Goal: Communication & Community: Share content

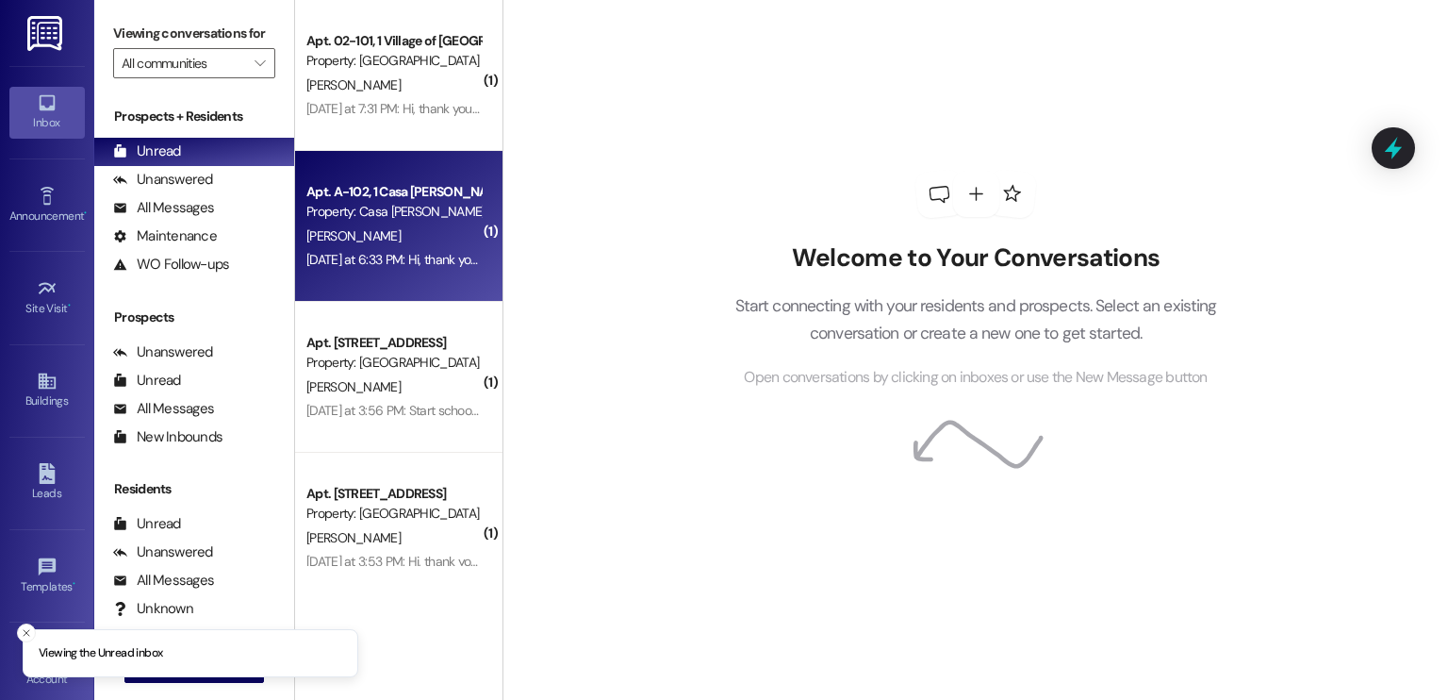
click at [338, 239] on span "[PERSON_NAME]" at bounding box center [353, 235] width 94 height 17
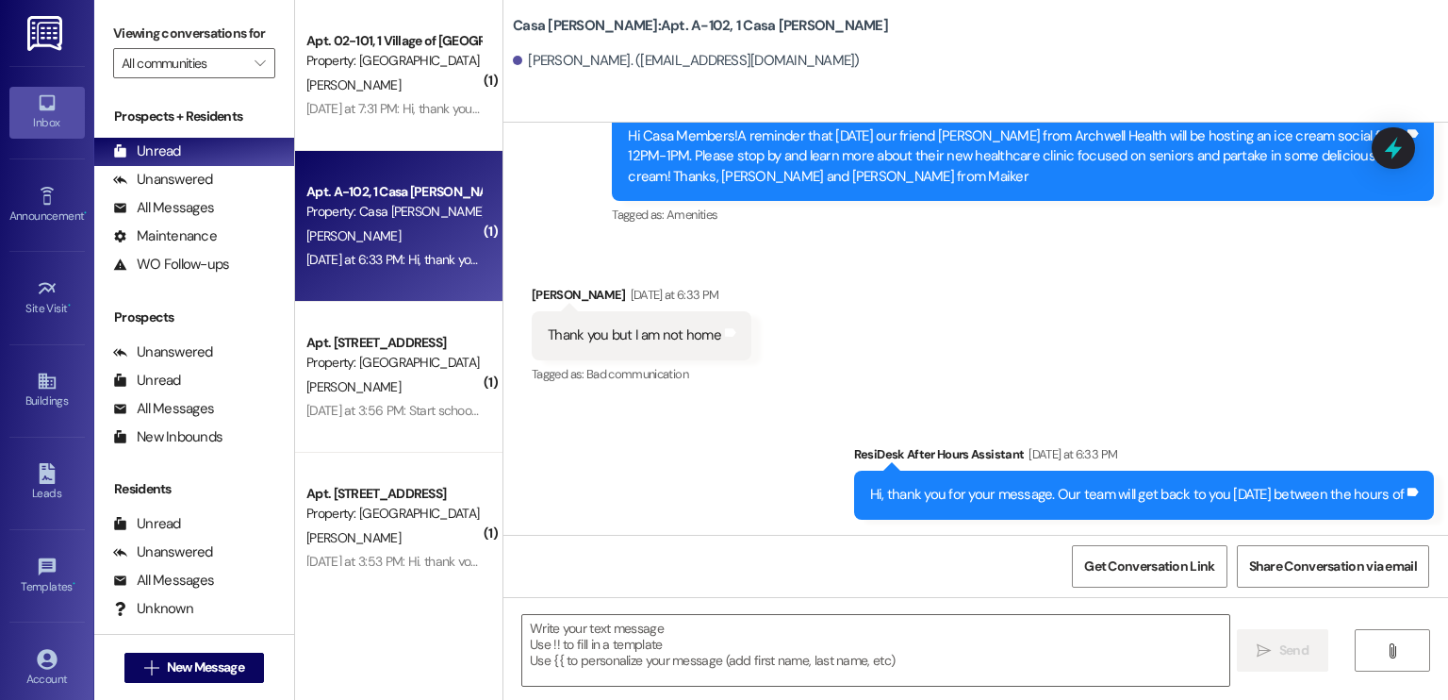
scroll to position [2138, 0]
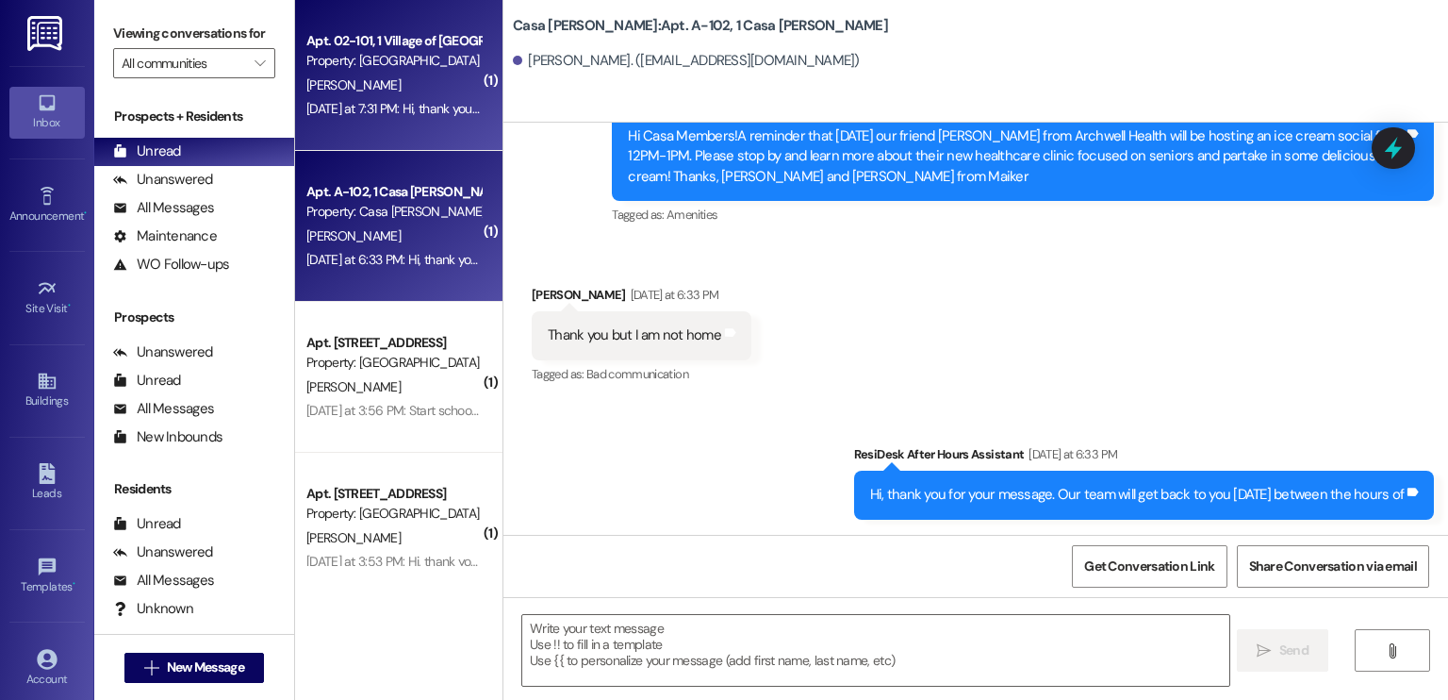
click at [350, 86] on span "[PERSON_NAME]" at bounding box center [353, 84] width 94 height 17
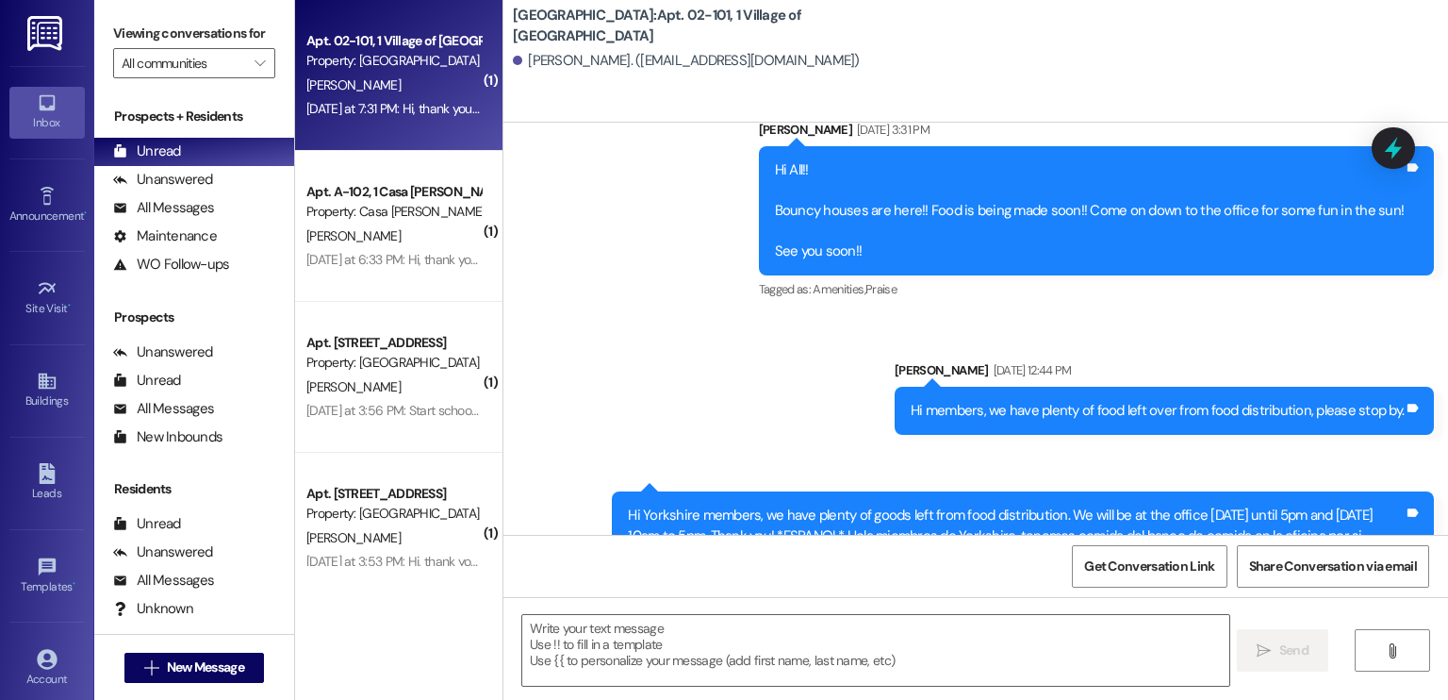
scroll to position [46586, 0]
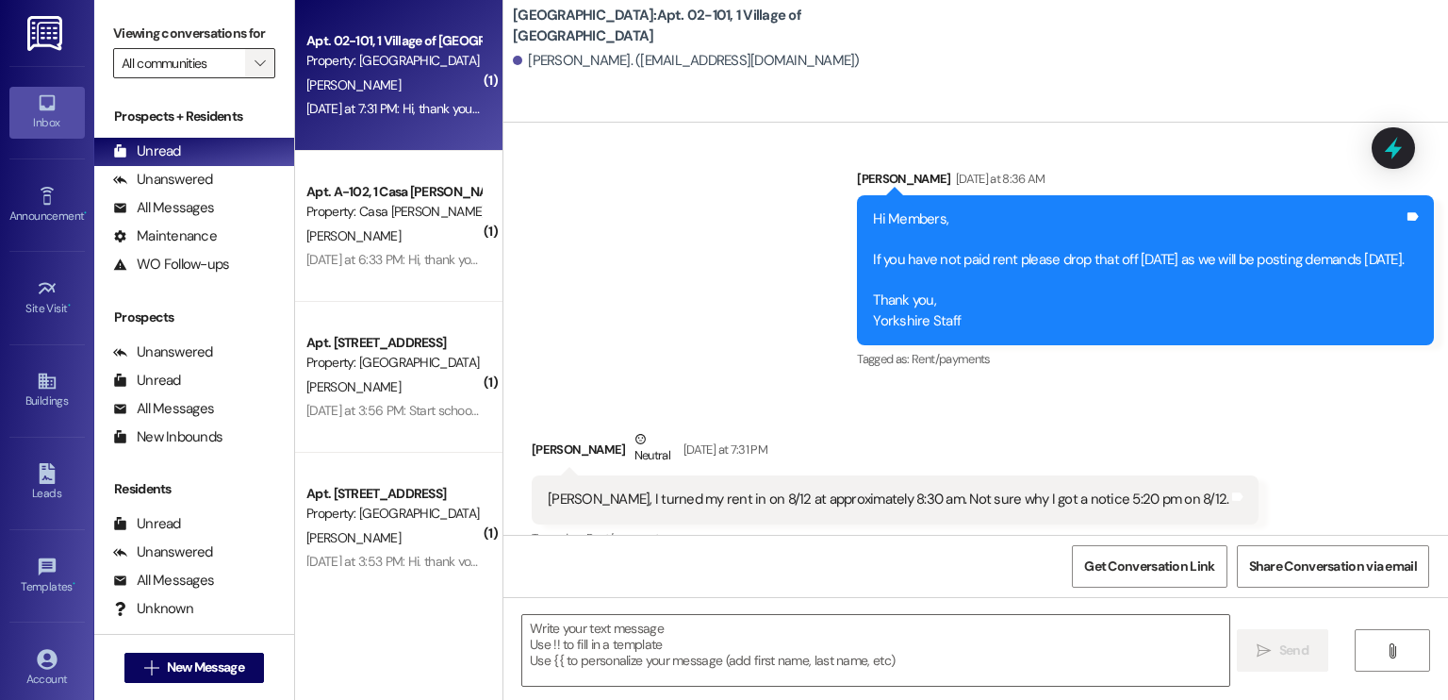
click at [255, 62] on icon "" at bounding box center [260, 63] width 10 height 15
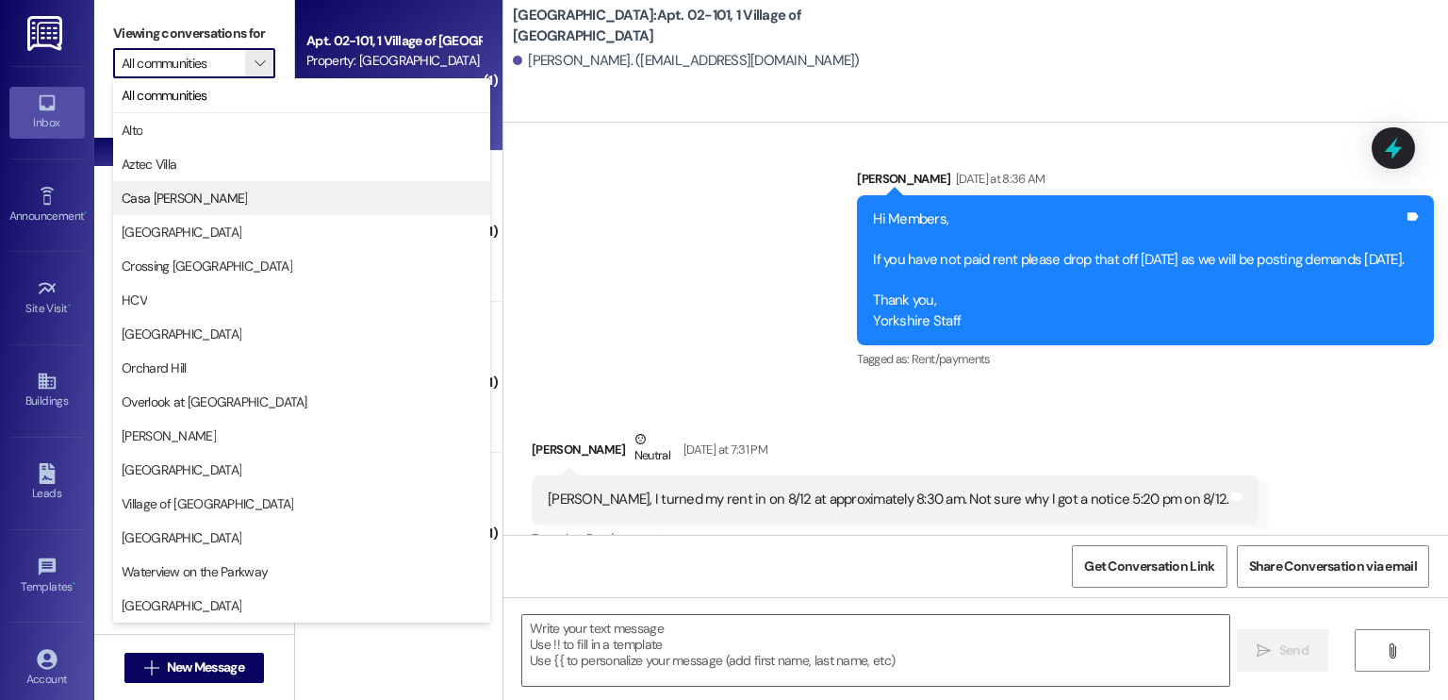
click at [204, 199] on span "Casa [PERSON_NAME]" at bounding box center [184, 198] width 125 height 19
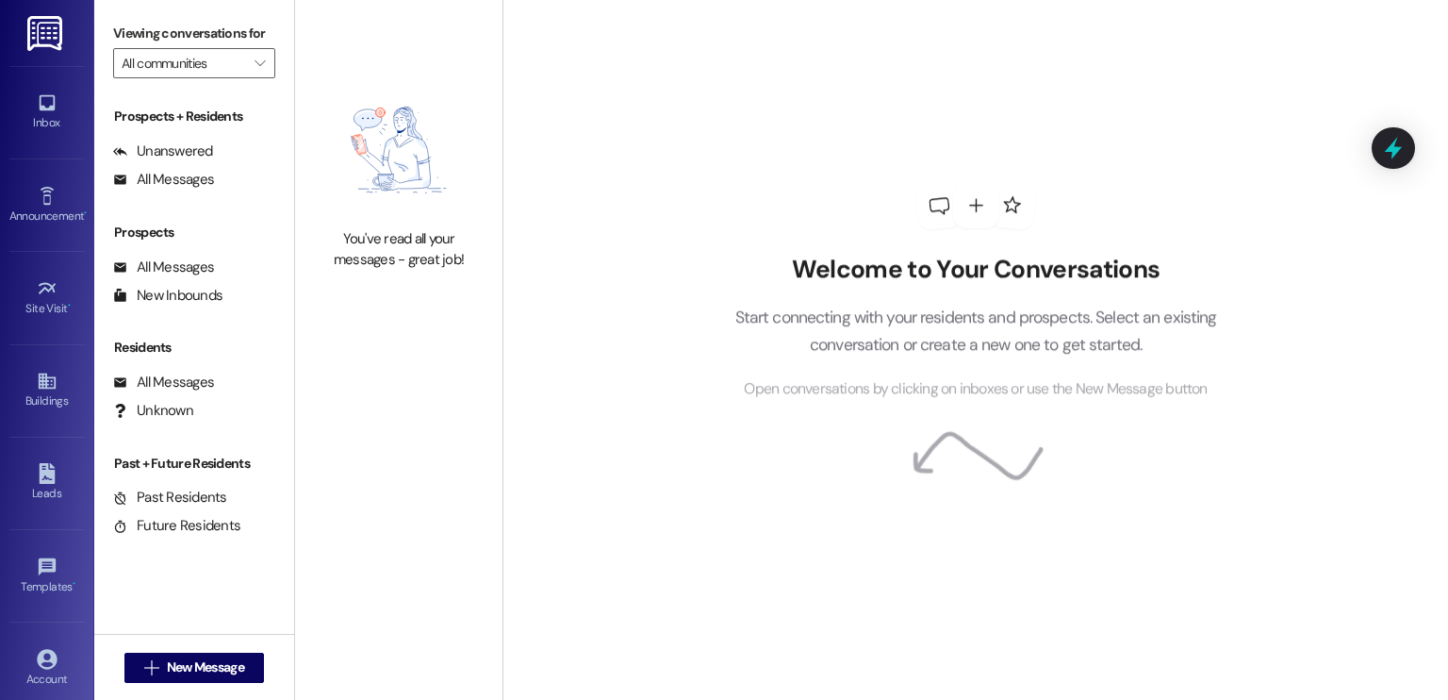
type input "Casa [PERSON_NAME]"
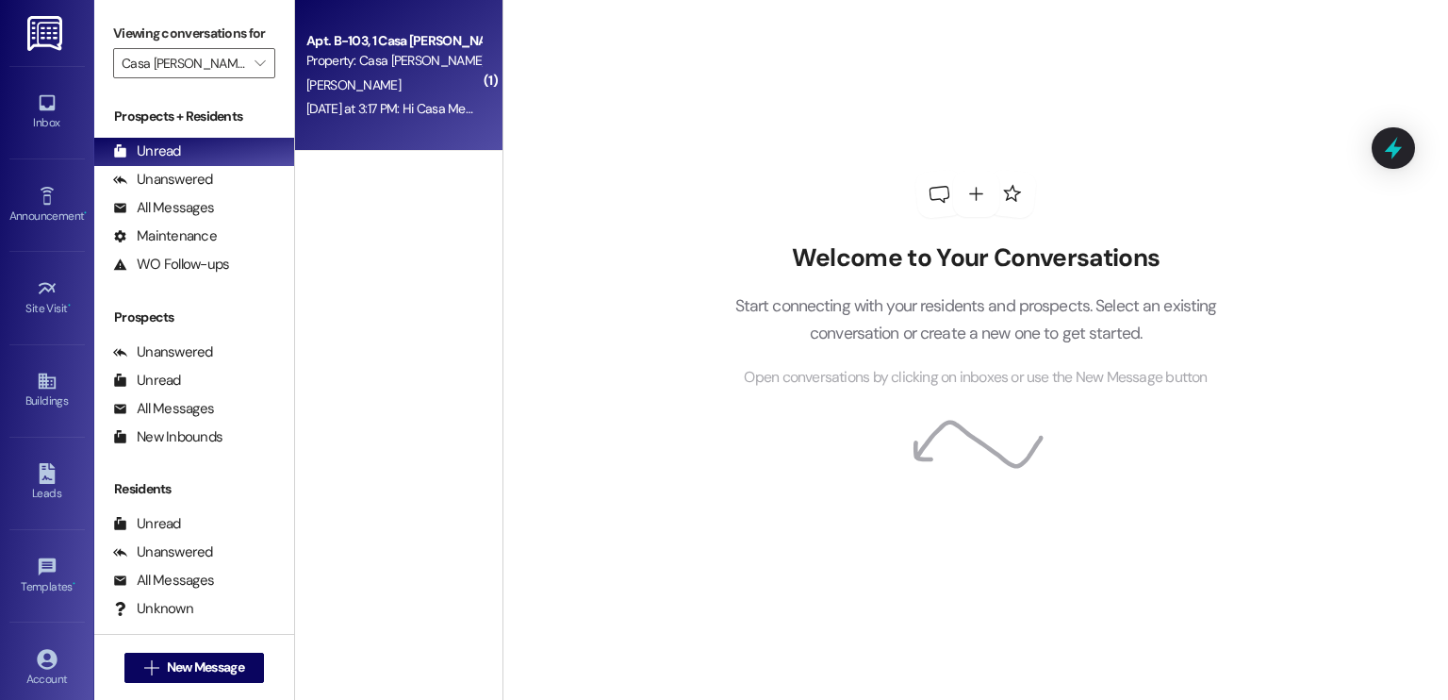
click at [385, 80] on div "[PERSON_NAME]" at bounding box center [394, 86] width 178 height 24
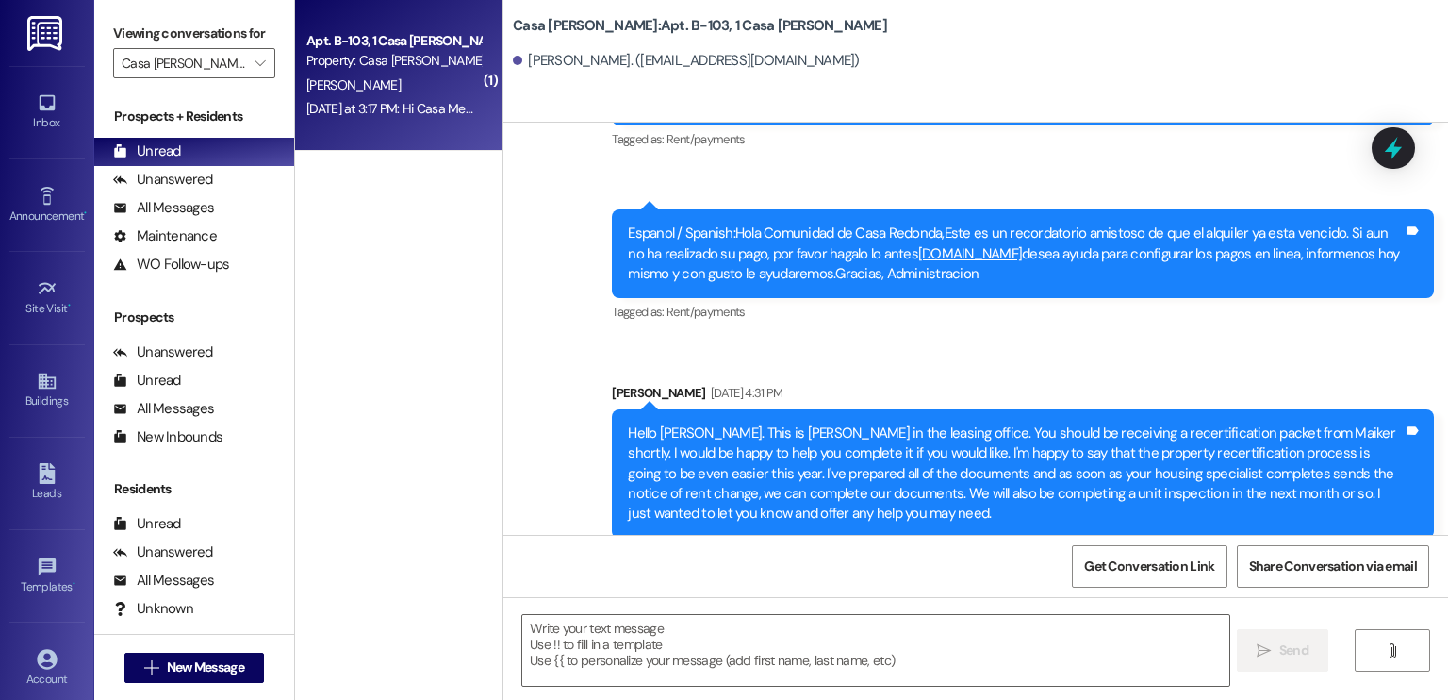
scroll to position [42483, 0]
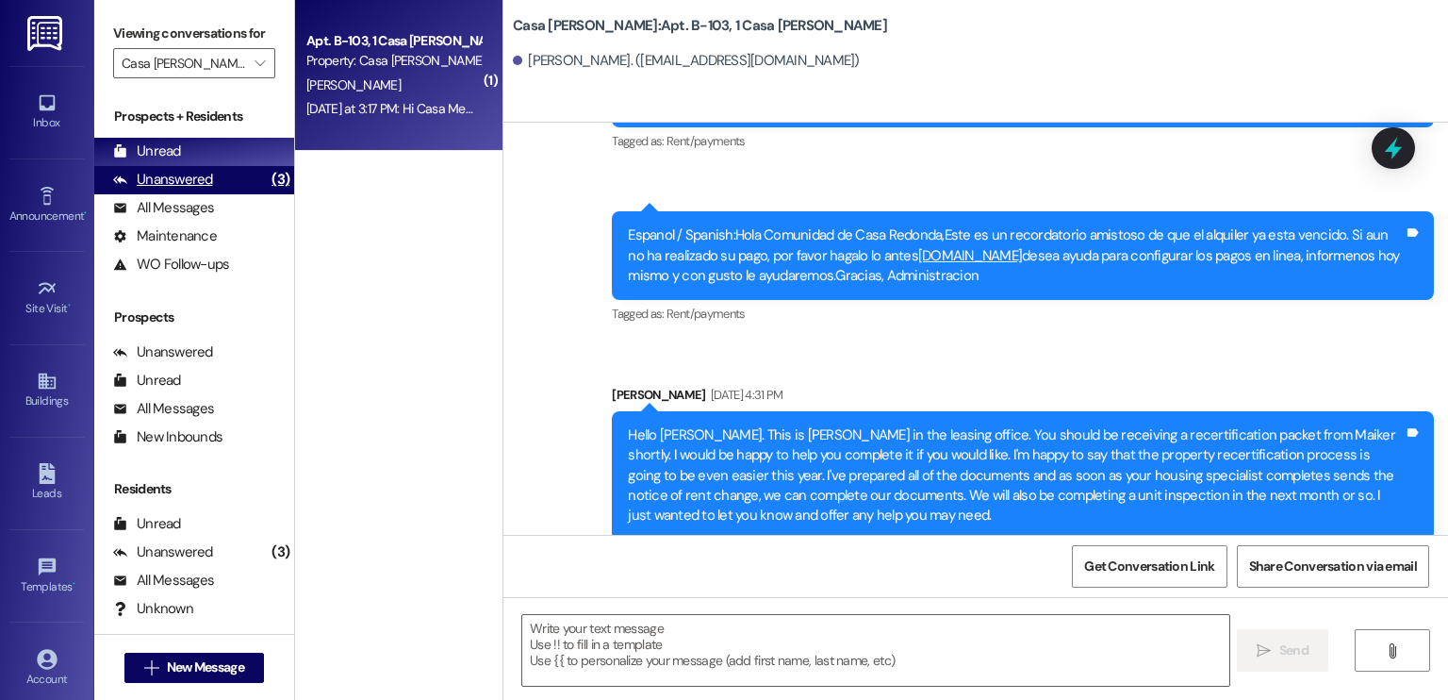
click at [185, 180] on div "Unanswered" at bounding box center [163, 180] width 100 height 20
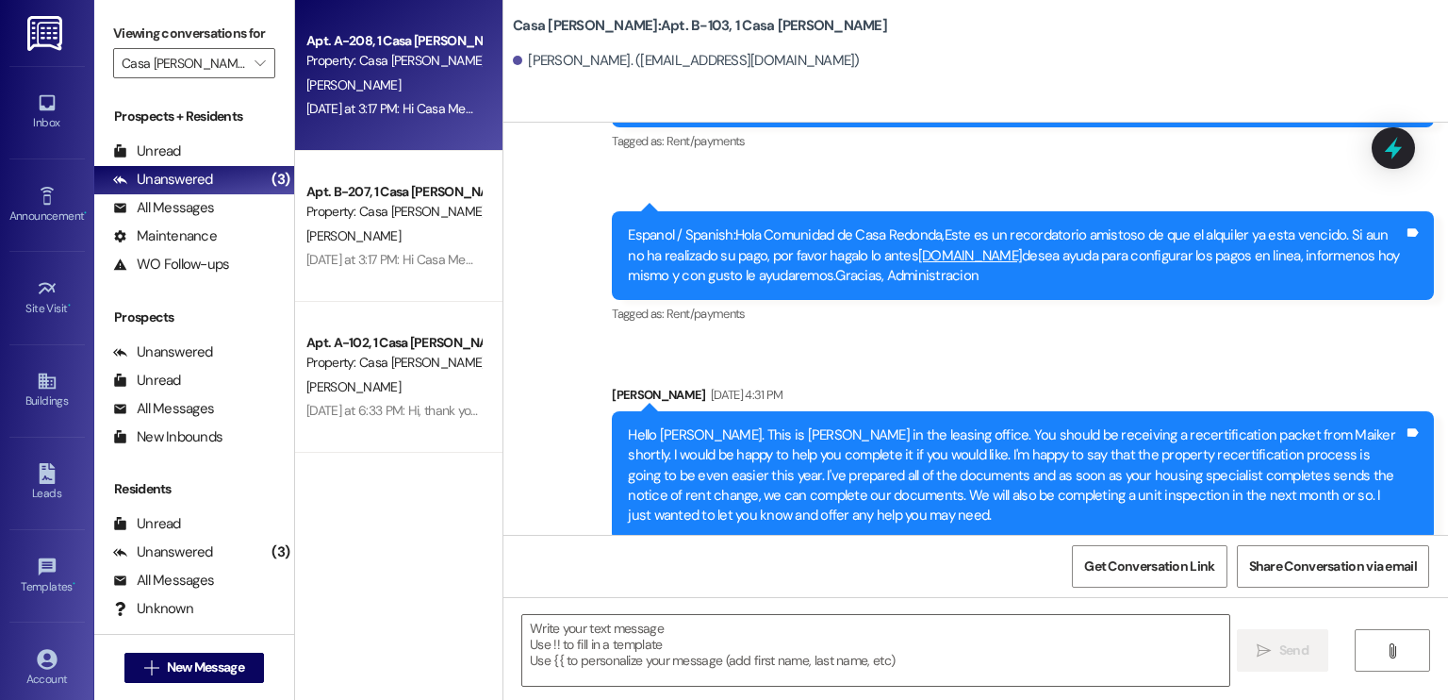
click at [369, 83] on div "[PERSON_NAME]" at bounding box center [394, 86] width 178 height 24
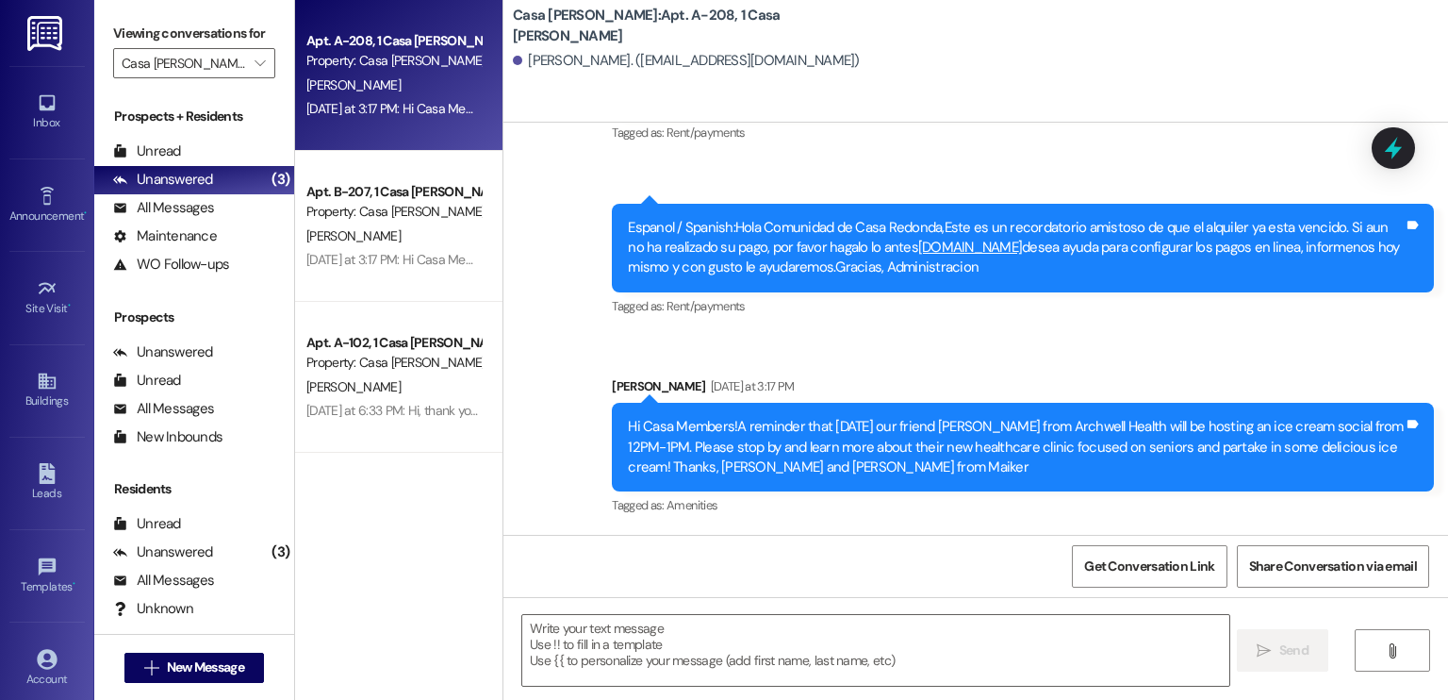
scroll to position [1716, 0]
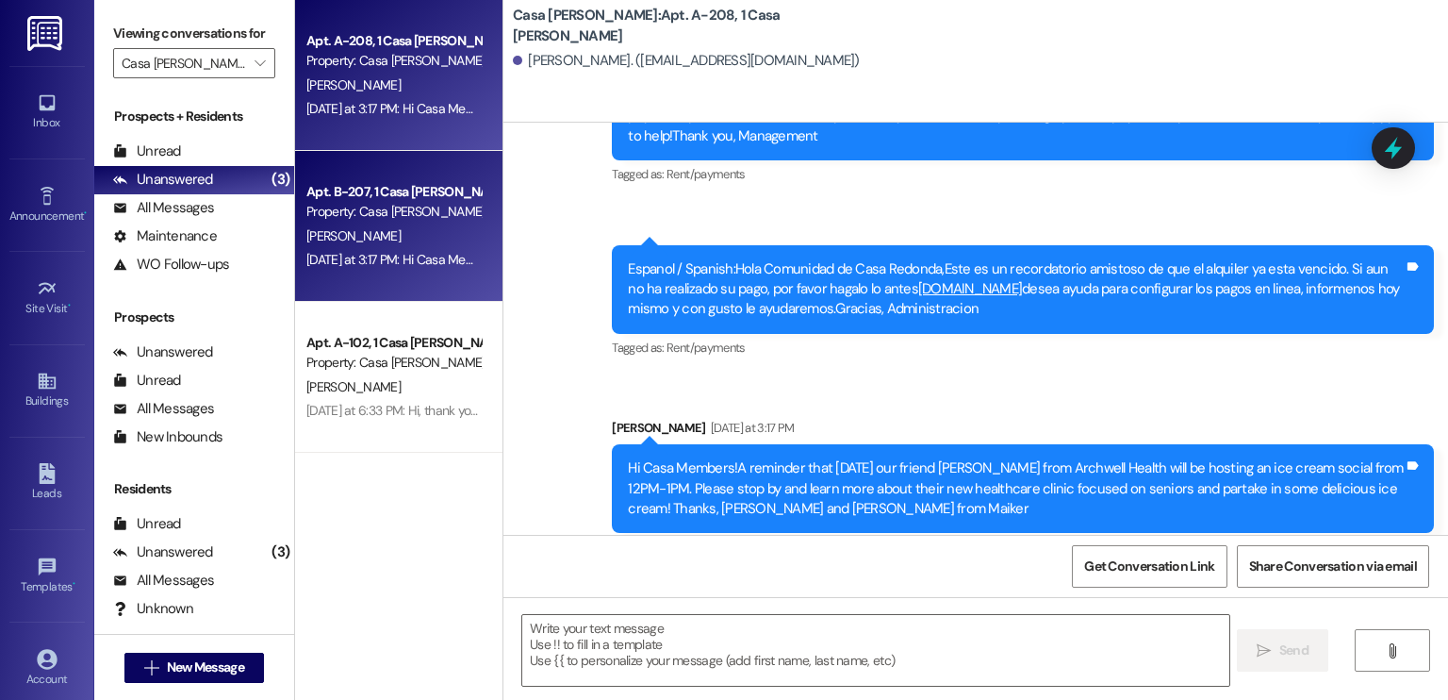
click at [378, 225] on div "[PERSON_NAME]" at bounding box center [394, 236] width 178 height 24
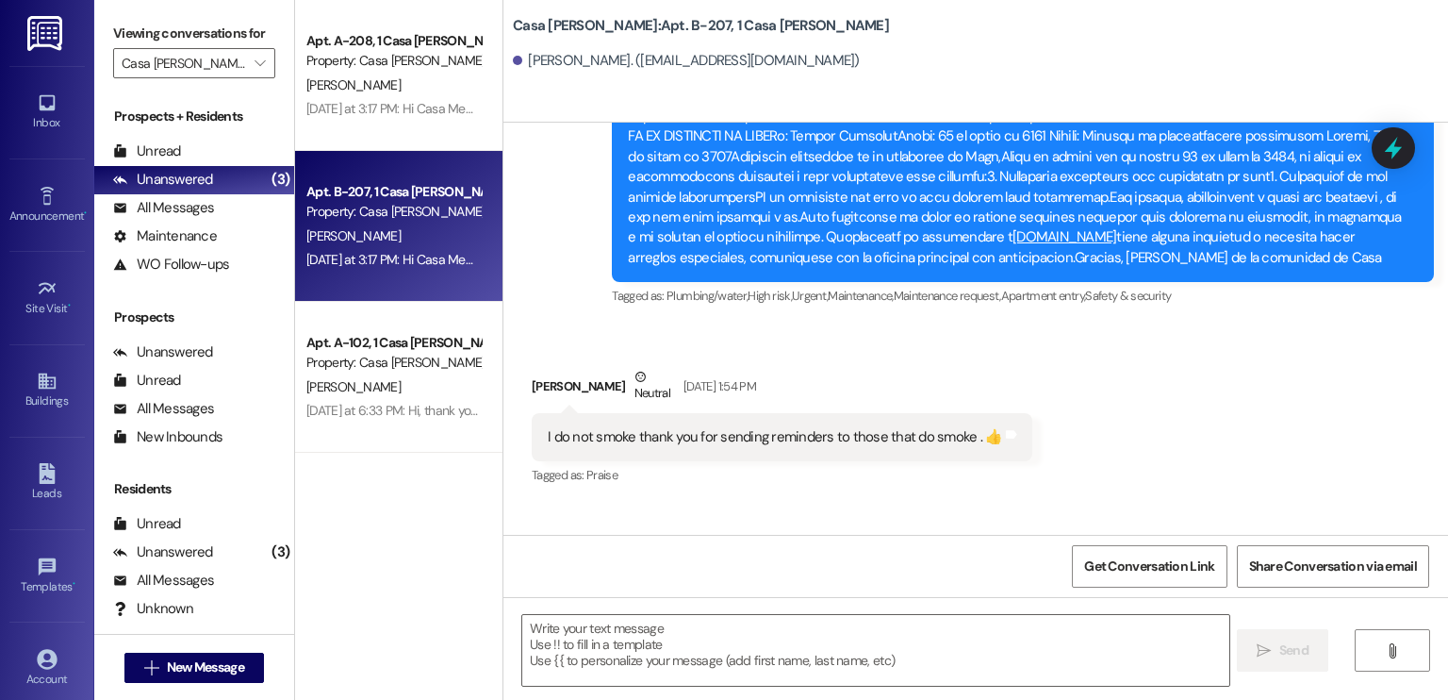
scroll to position [43687, 0]
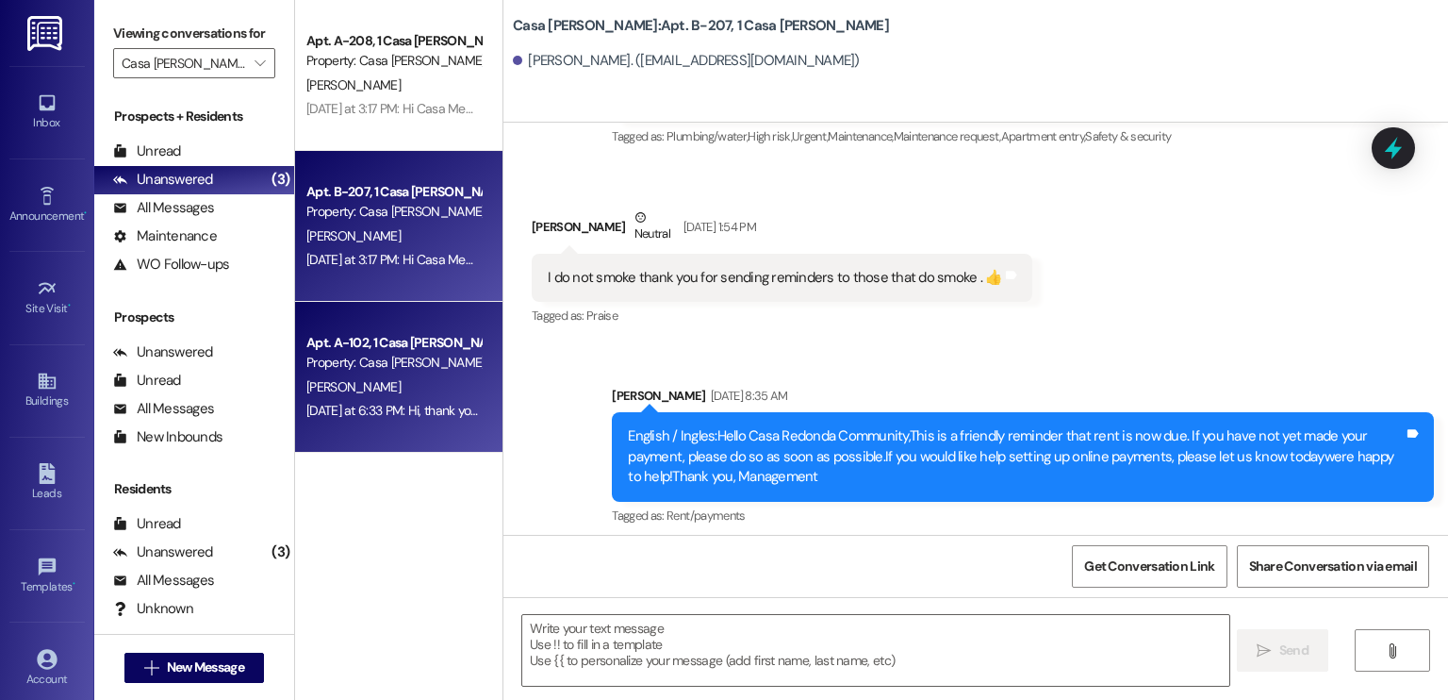
click at [380, 361] on div "Property: Casa [PERSON_NAME]" at bounding box center [393, 363] width 174 height 20
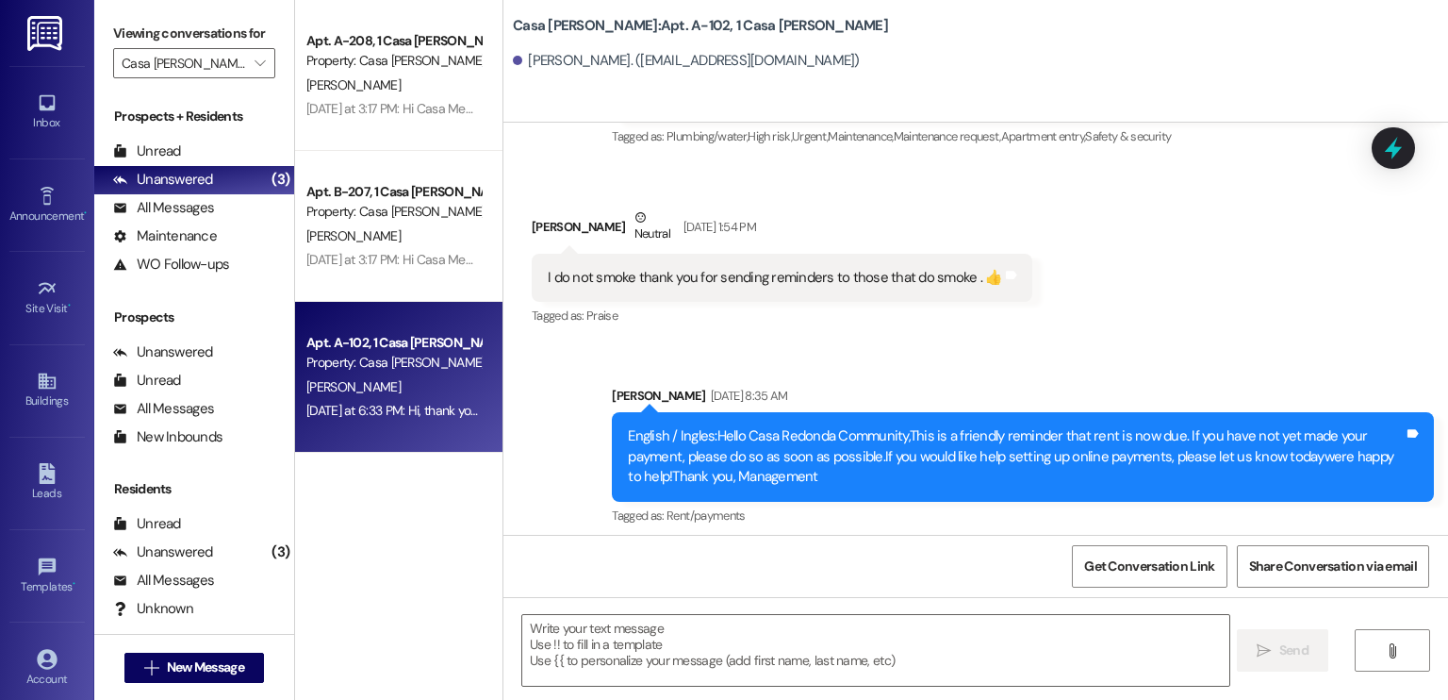
scroll to position [2140, 0]
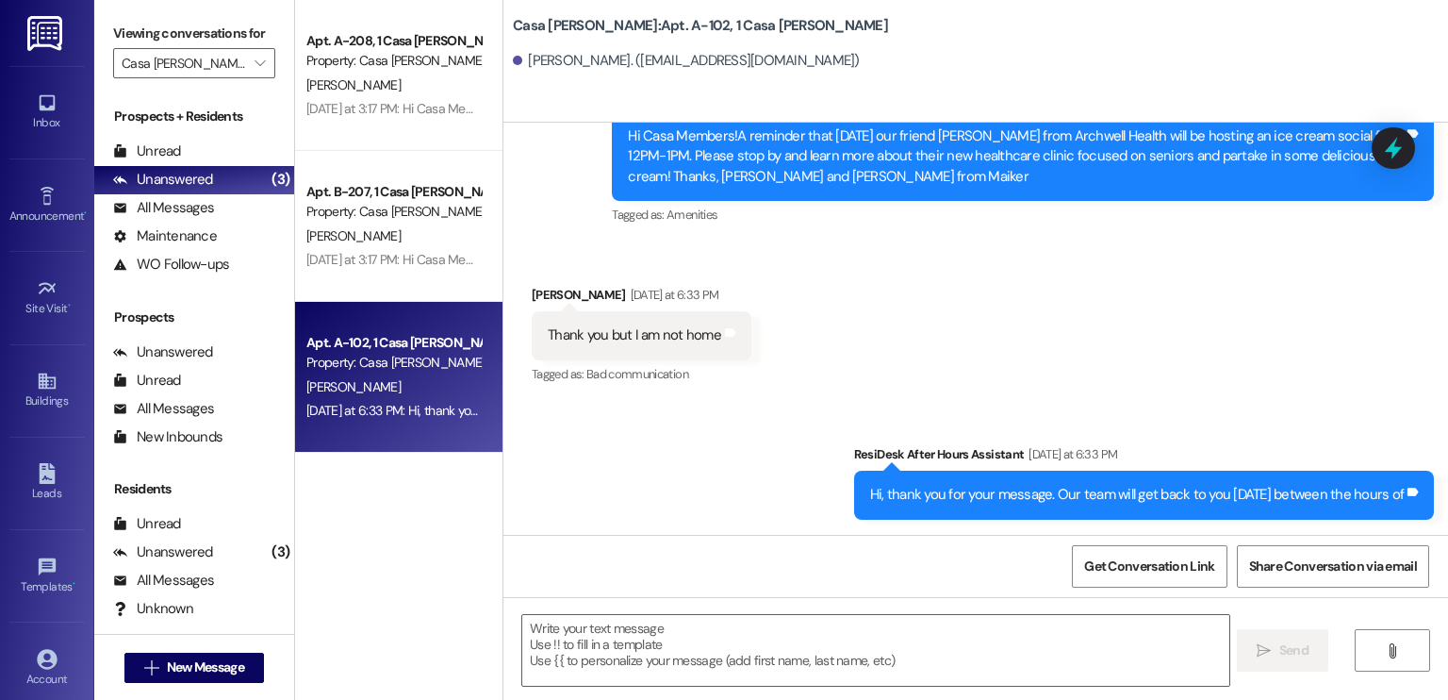
click at [918, 497] on div "Hi, thank you for your message. Our team will get back to you [DATE] between th…" at bounding box center [1137, 495] width 534 height 20
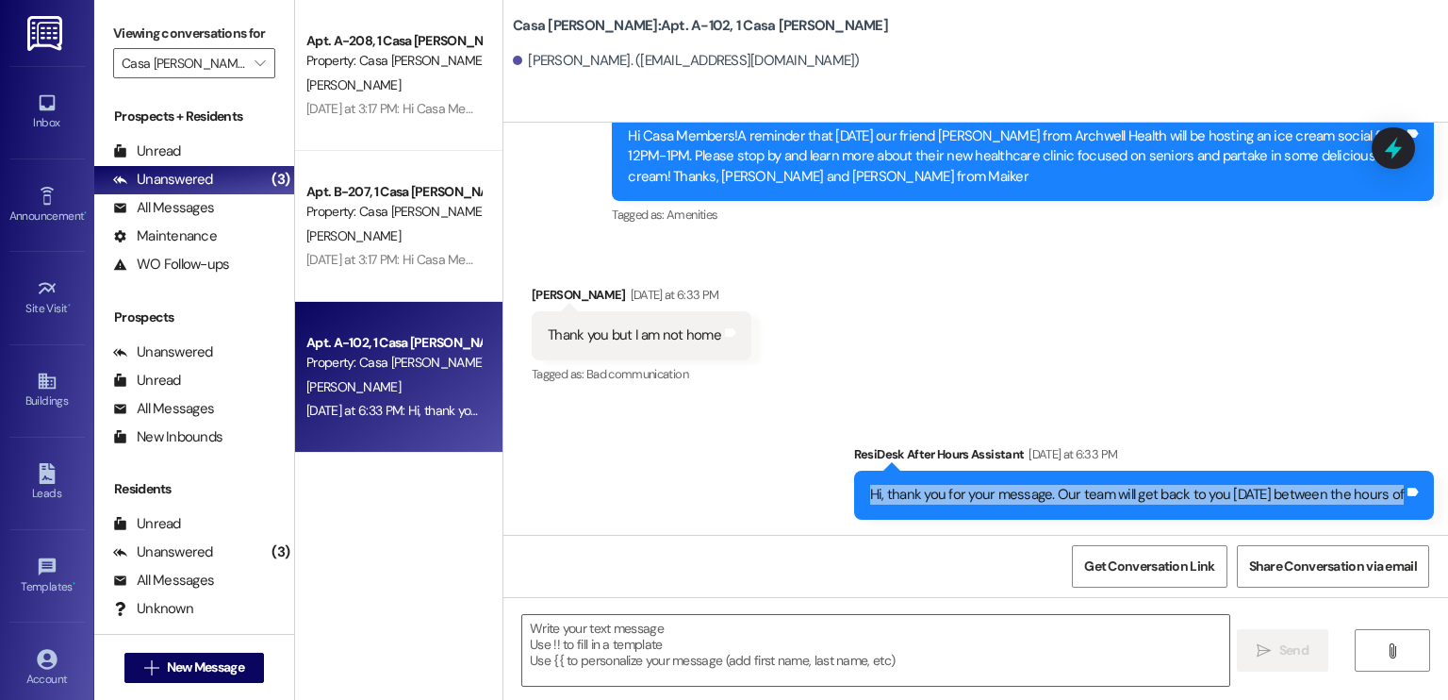
click at [918, 497] on div "Hi, thank you for your message. Our team will get back to you [DATE] between th…" at bounding box center [1137, 495] width 534 height 20
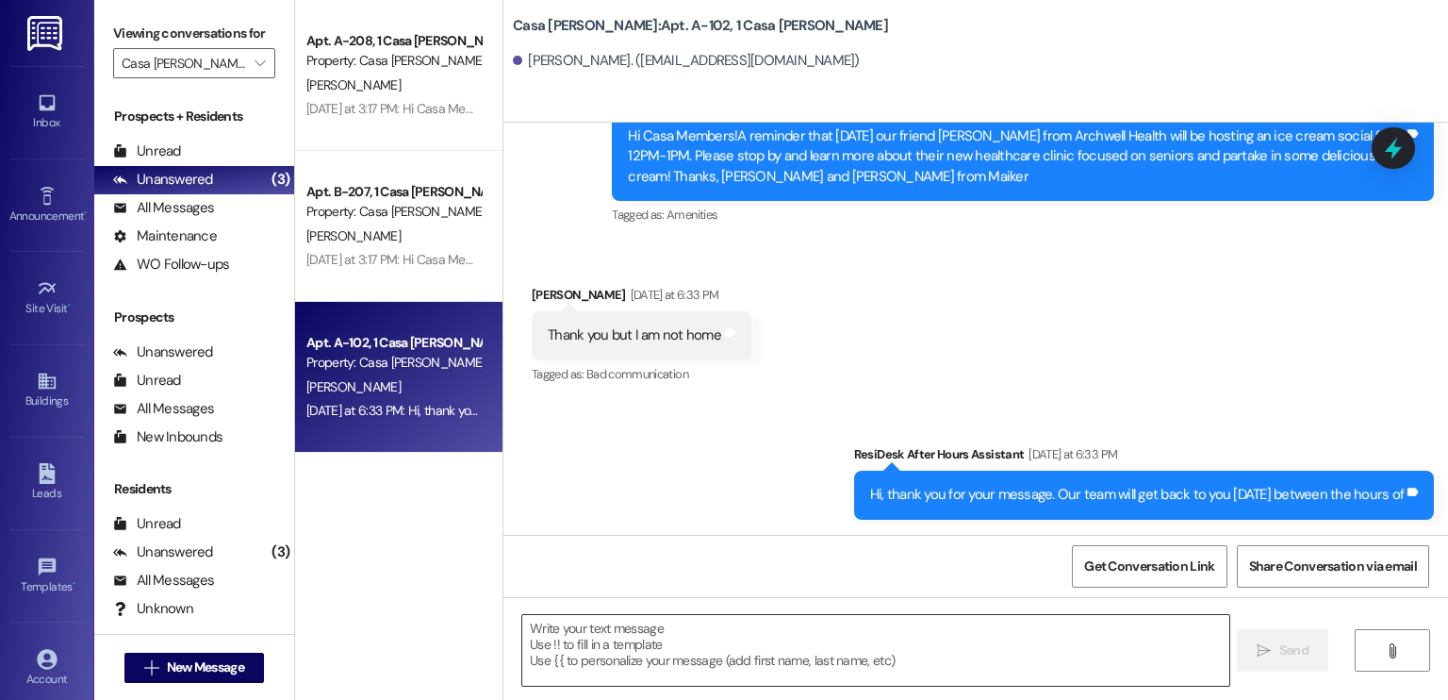
click at [686, 632] on textarea at bounding box center [875, 650] width 706 height 71
click at [916, 504] on div "Hi, thank you for your message. Our team will get back to you [DATE] between th…" at bounding box center [1137, 495] width 534 height 20
click at [916, 482] on div "Hi, thank you for your message. Our team will get back to you [DATE] between th…" at bounding box center [1144, 495] width 580 height 48
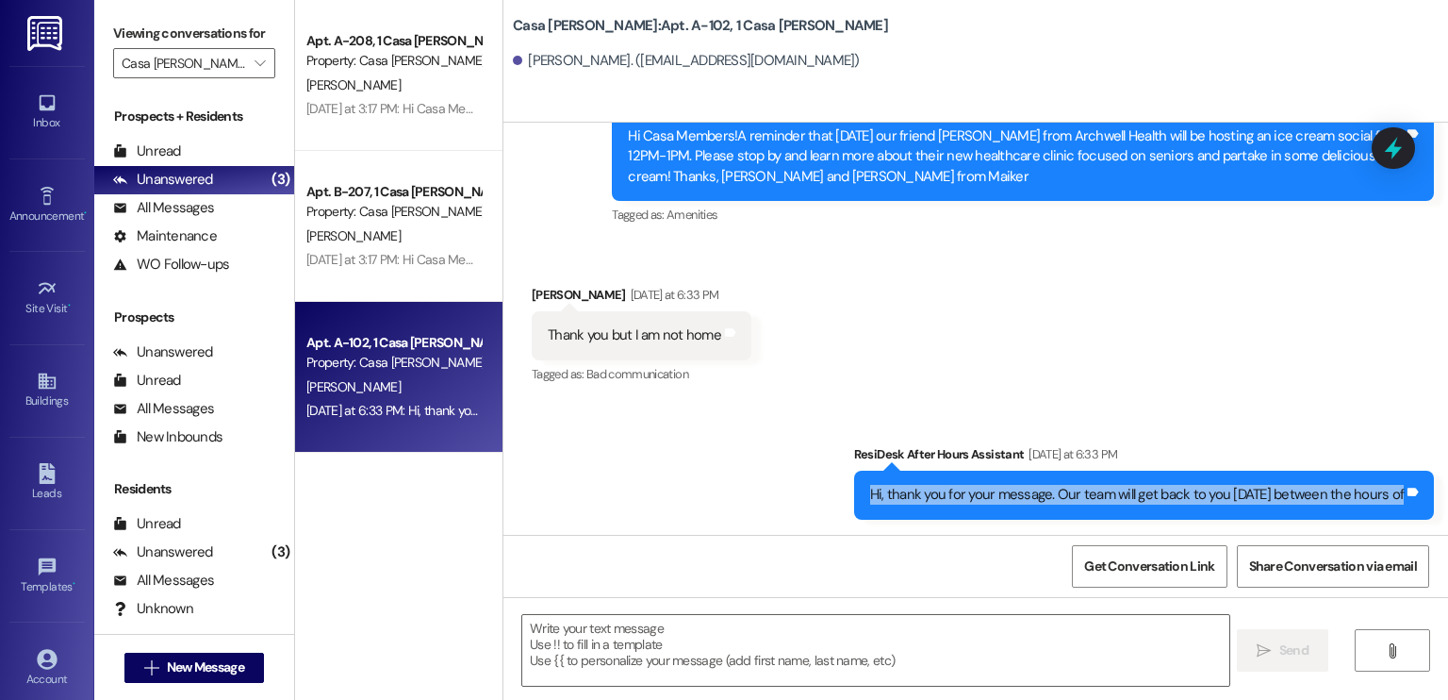
click at [916, 482] on div "Hi, thank you for your message. Our team will get back to you [DATE] between th…" at bounding box center [1144, 495] width 580 height 48
click at [916, 484] on div "Hi, thank you for your message. Our team will get back to you [DATE] between th…" at bounding box center [1144, 495] width 580 height 48
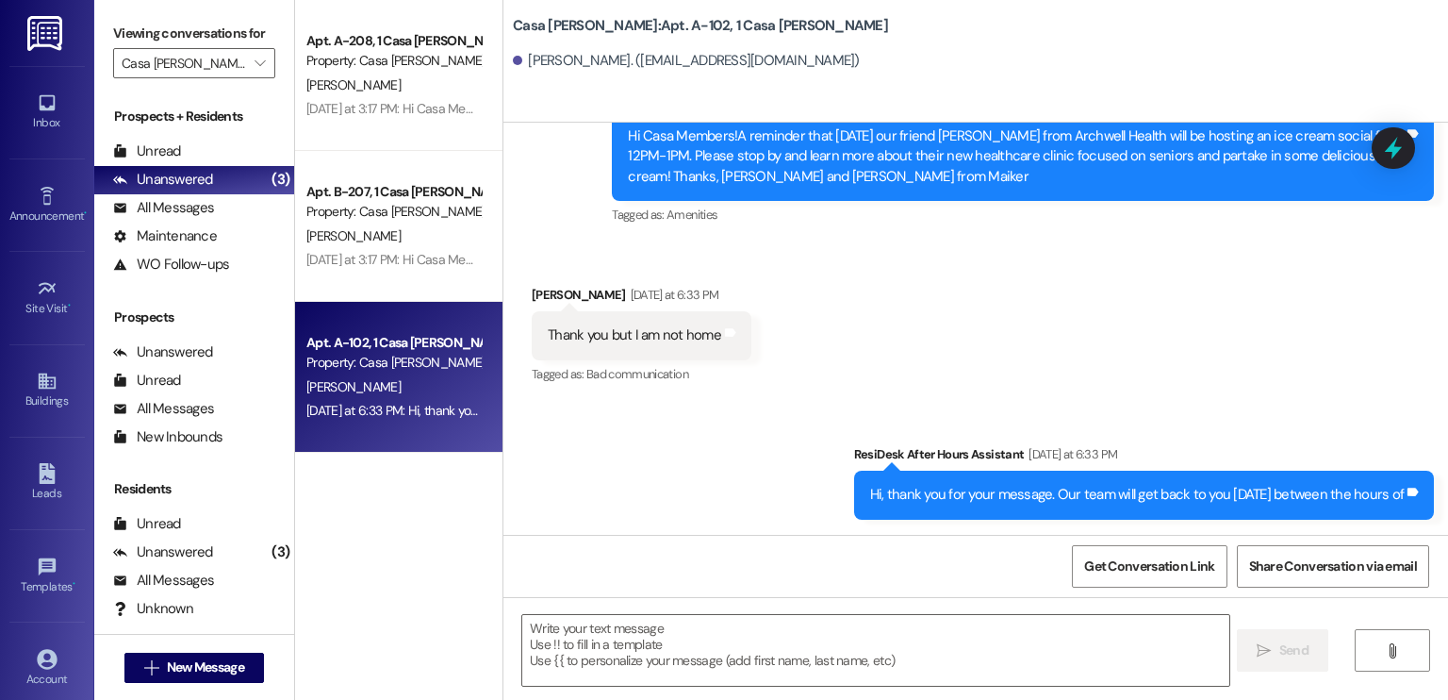
click at [592, 332] on div "Thank you but I am not home" at bounding box center [634, 335] width 173 height 20
click at [592, 333] on div "Thank you but I am not home" at bounding box center [634, 335] width 173 height 20
click at [596, 335] on div "Thank you but I am not home" at bounding box center [634, 335] width 173 height 20
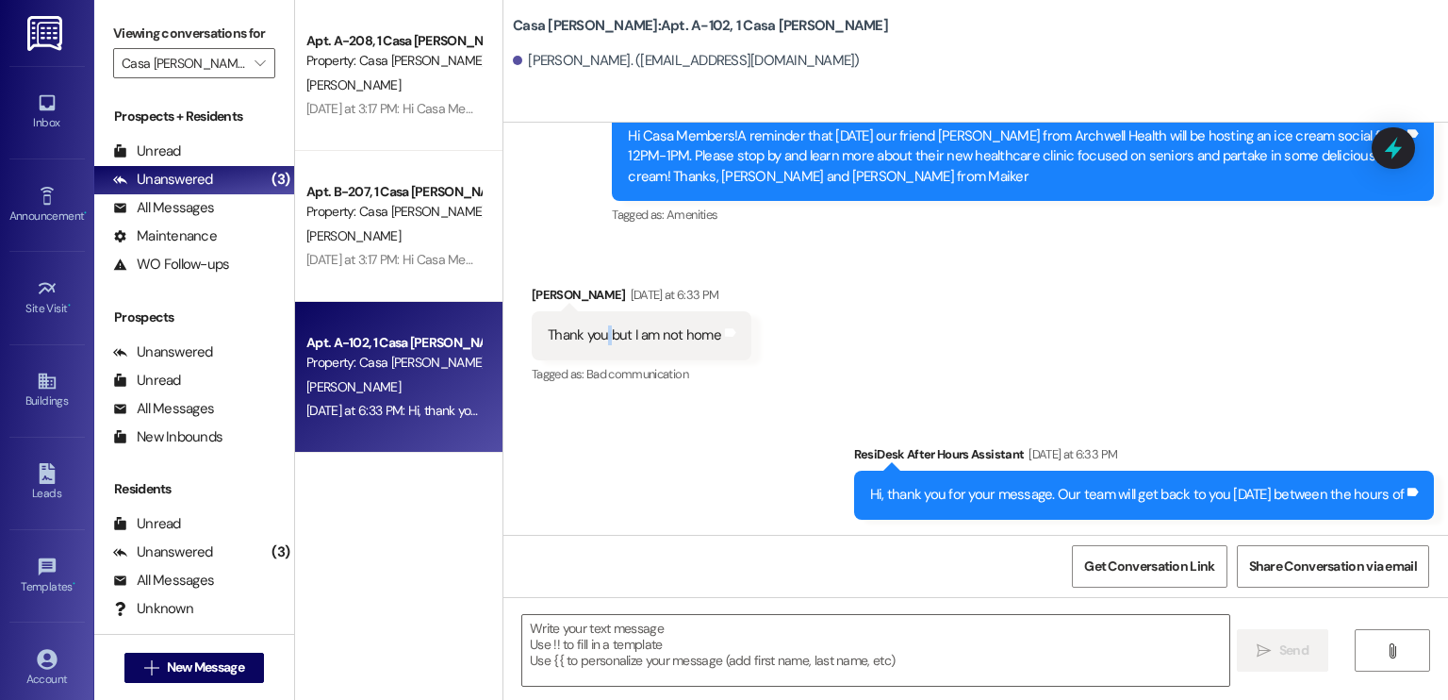
click at [596, 335] on div "Thank you but I am not home" at bounding box center [634, 335] width 173 height 20
click at [593, 335] on div "Thank you but I am not home" at bounding box center [634, 335] width 173 height 20
click at [606, 338] on div "Thank you but I am not home" at bounding box center [634, 335] width 173 height 20
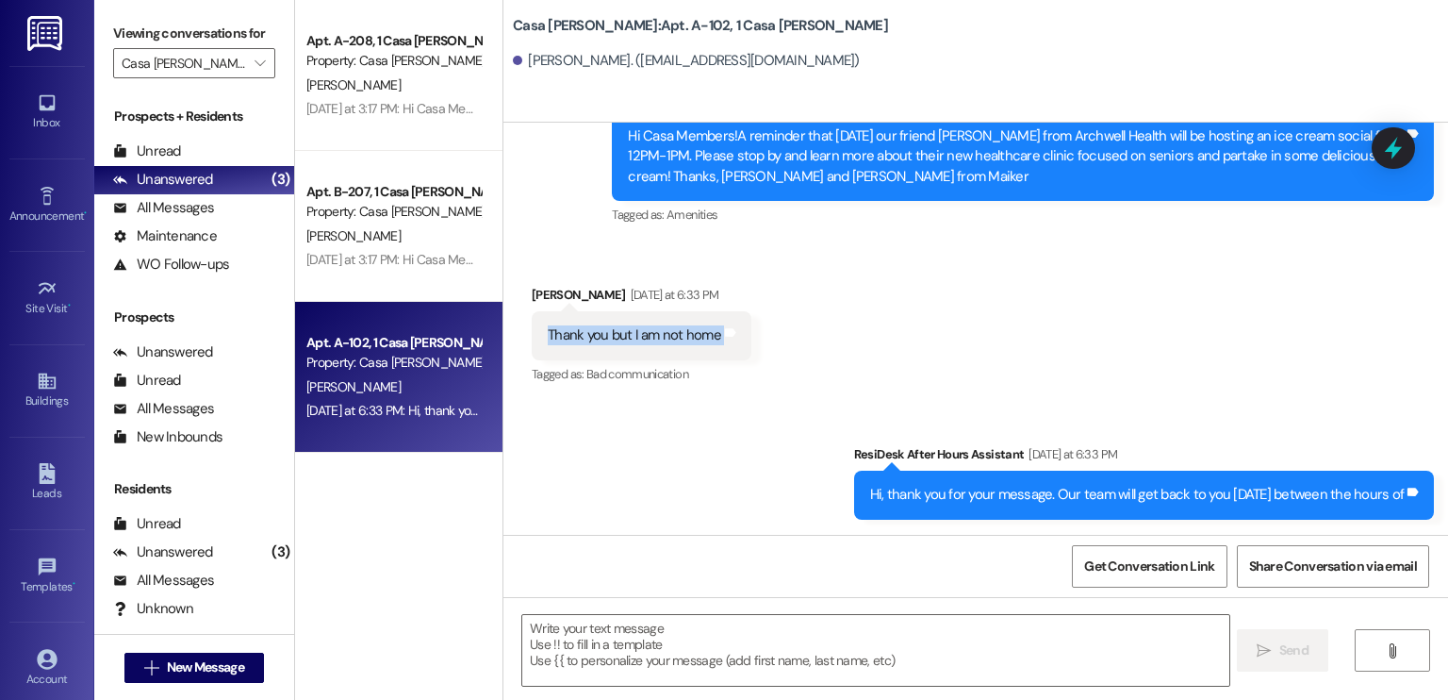
click at [606, 338] on div "Thank you but I am not home" at bounding box center [634, 335] width 173 height 20
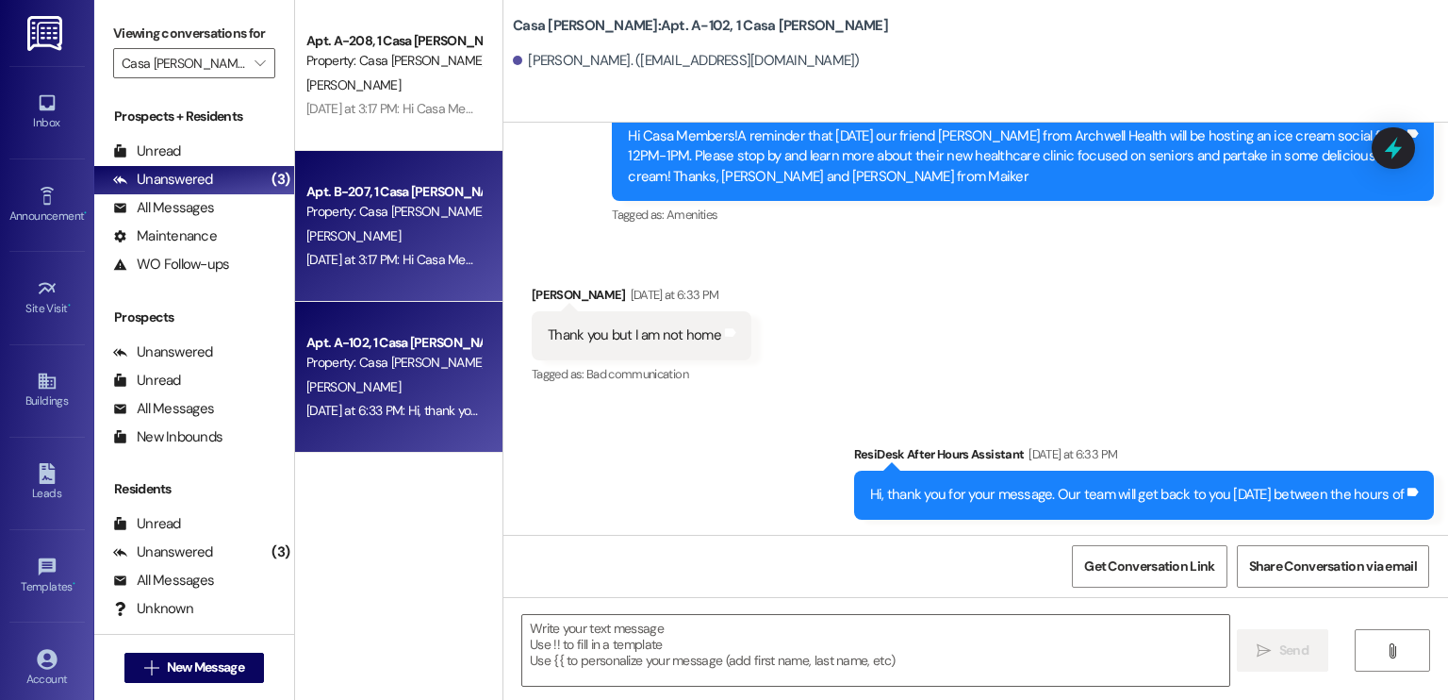
click at [347, 250] on div "[DATE] at 3:17 PM: Hi Casa Members!A reminder that [DATE] our friend [PERSON_NA…" at bounding box center [394, 260] width 178 height 24
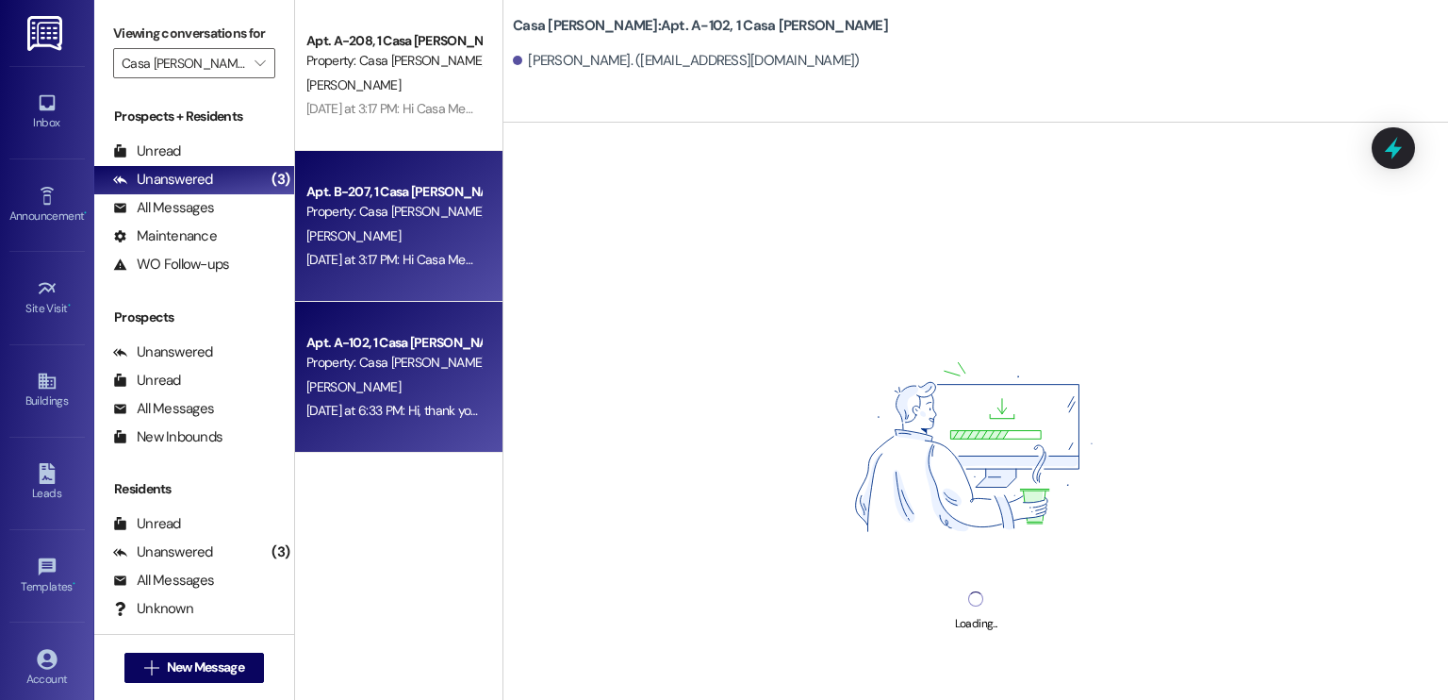
click at [353, 371] on div "Property: Casa [PERSON_NAME]" at bounding box center [393, 363] width 174 height 20
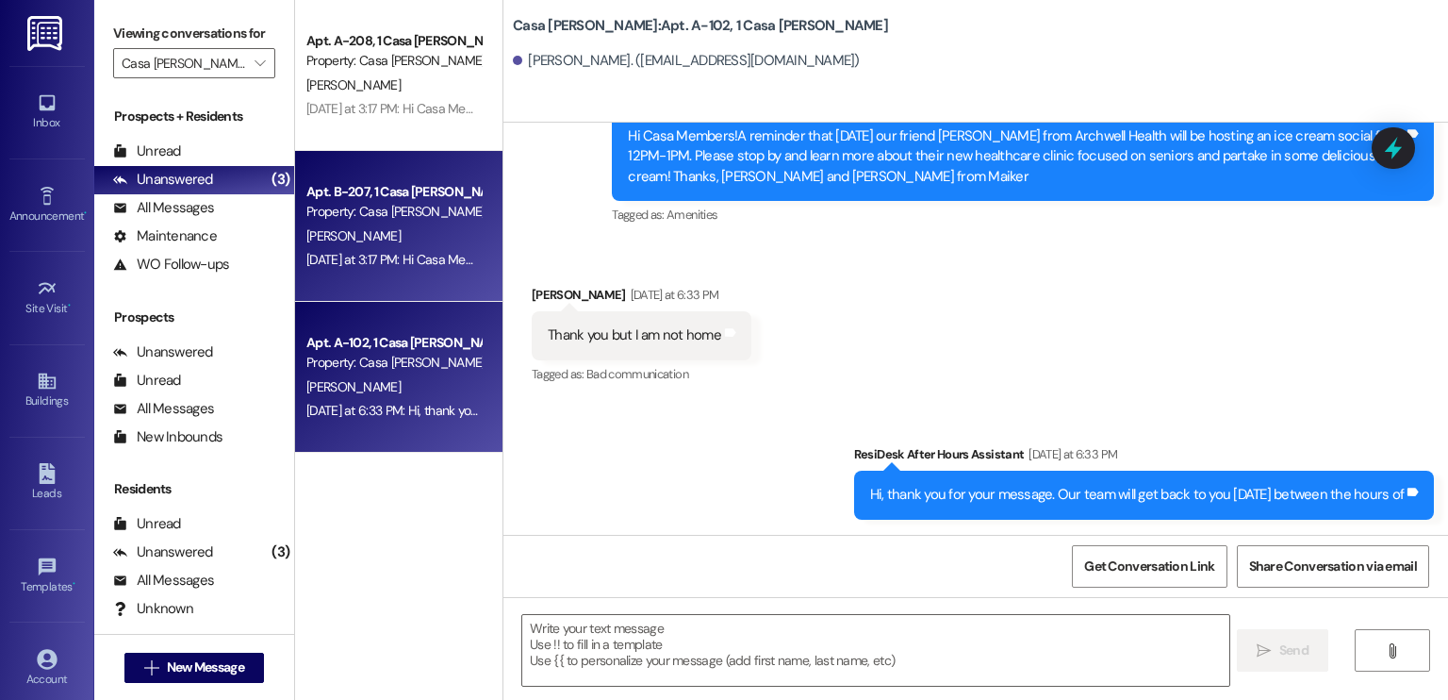
click at [367, 196] on div "Apt. B-207, 1 Casa [PERSON_NAME]" at bounding box center [393, 192] width 174 height 20
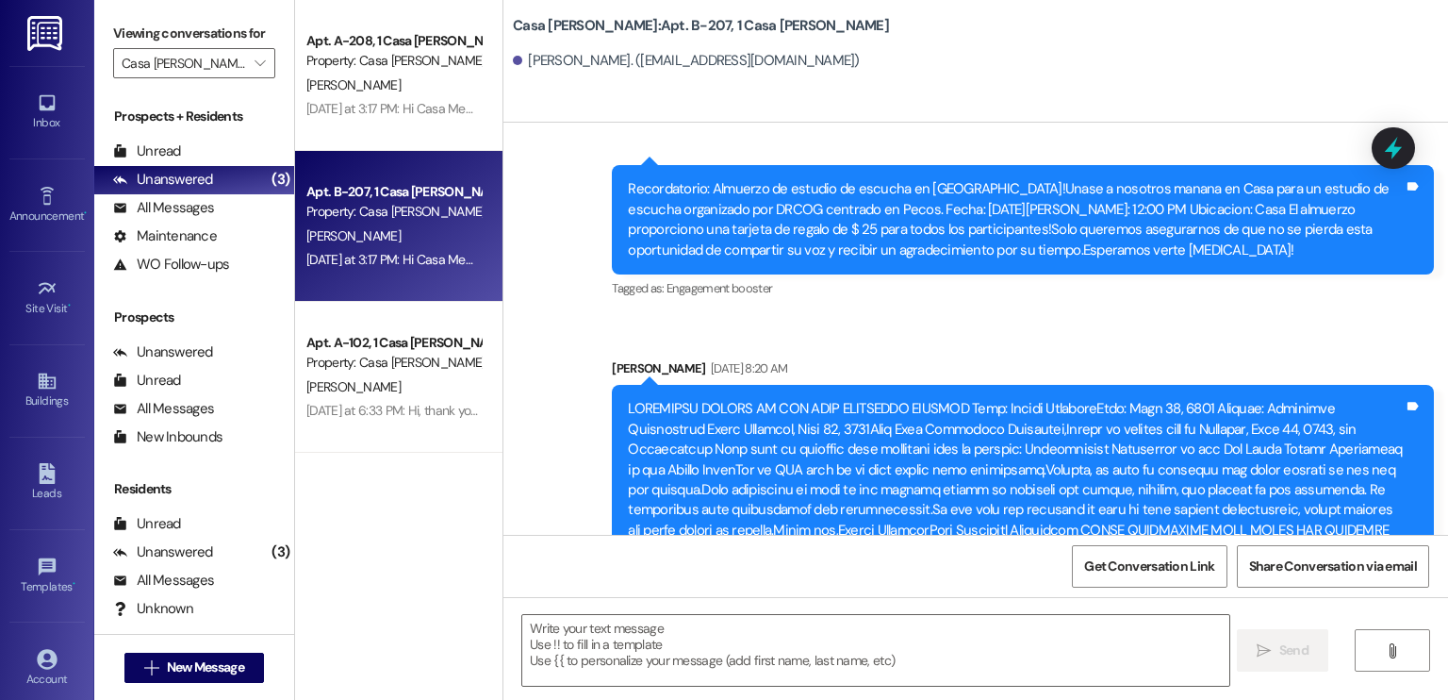
scroll to position [43687, 0]
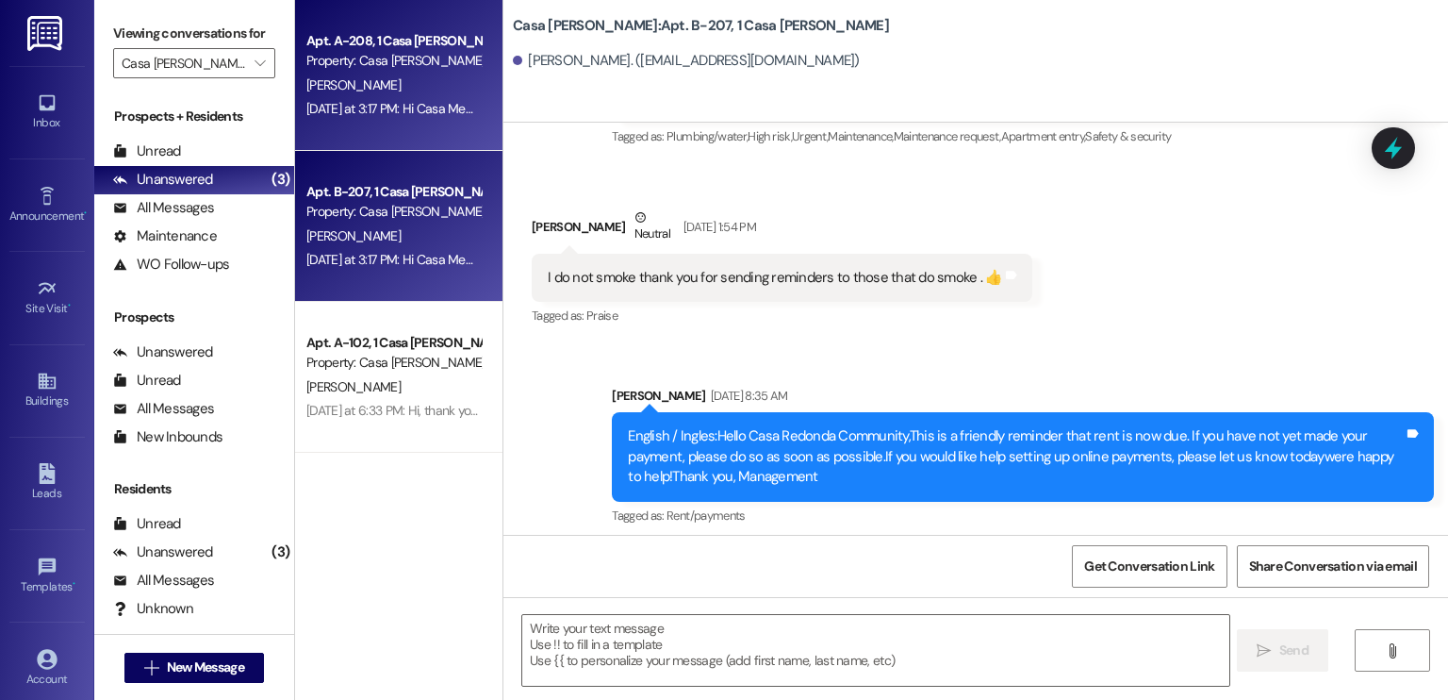
click at [338, 96] on div "[PERSON_NAME]" at bounding box center [394, 86] width 178 height 24
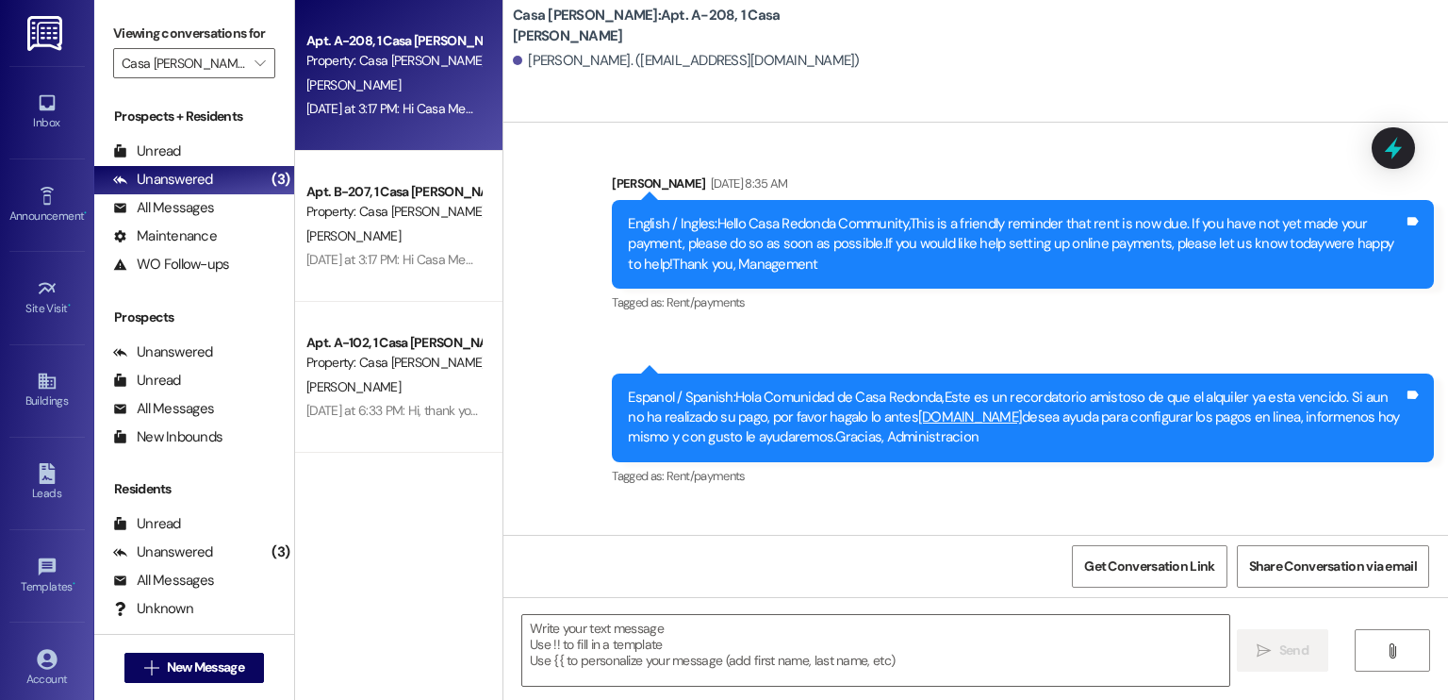
scroll to position [1716, 0]
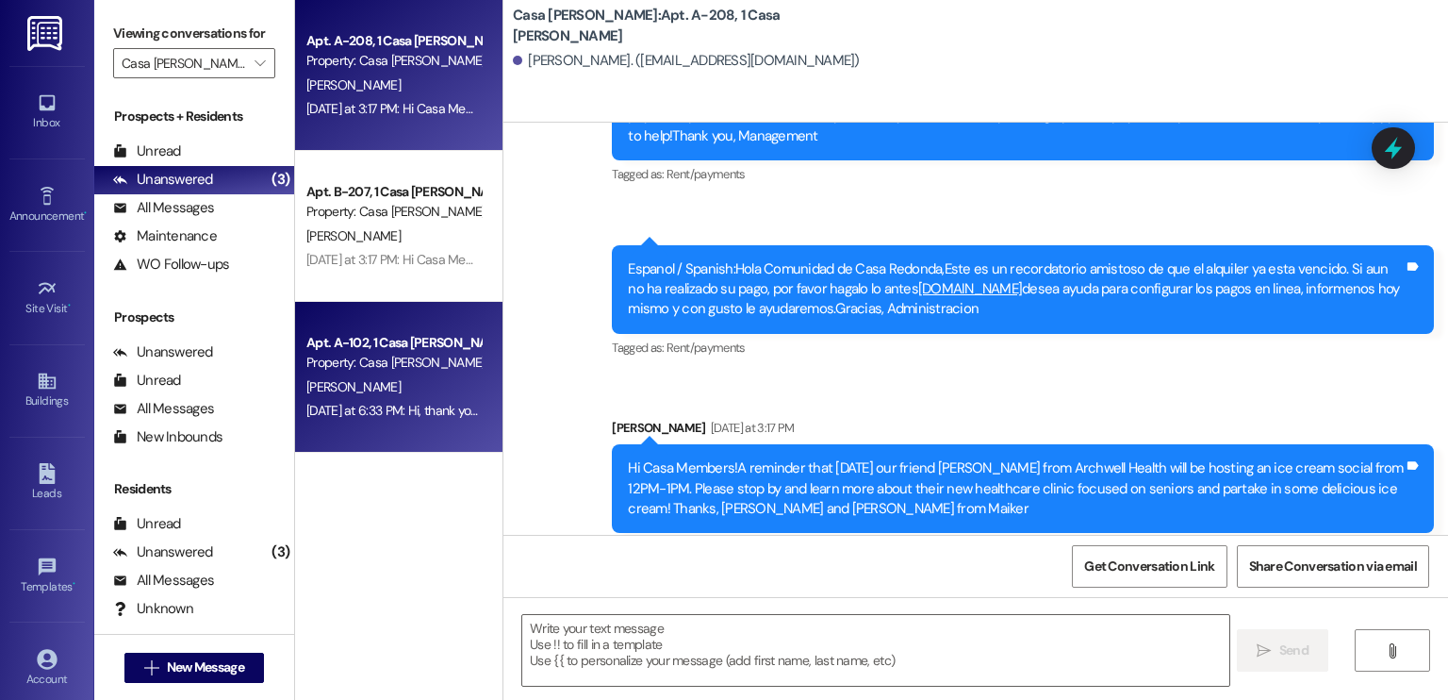
click at [356, 366] on div "Property: Casa [PERSON_NAME]" at bounding box center [393, 363] width 174 height 20
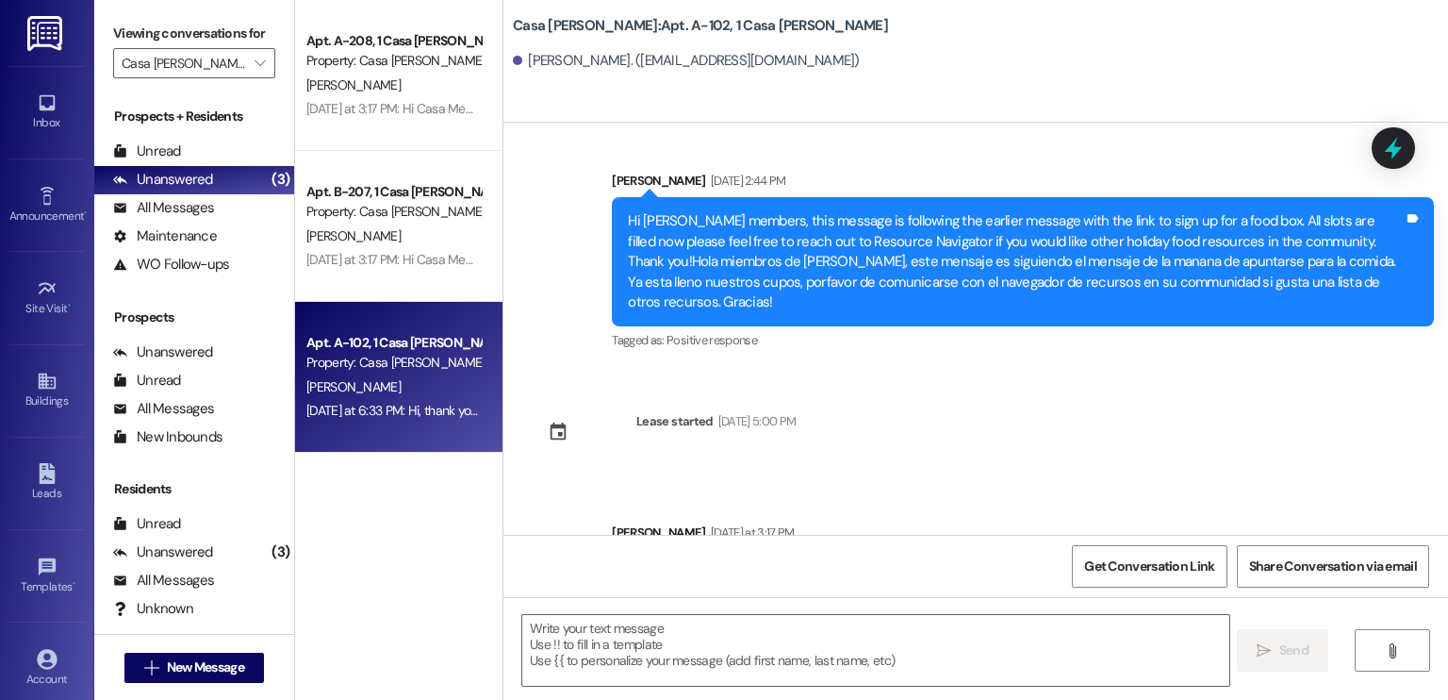
scroll to position [1849, 0]
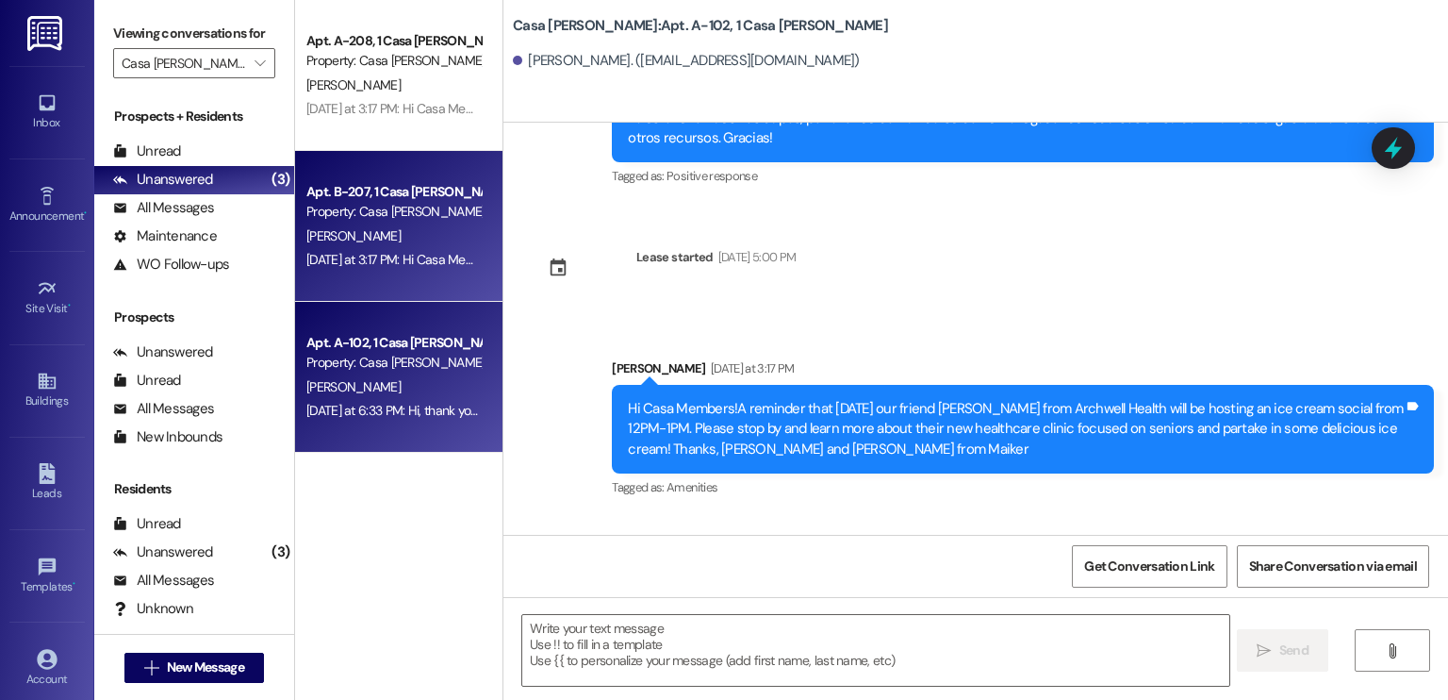
click at [377, 259] on div "[DATE] at 3:17 PM: Hi Casa Members!A reminder that [DATE] our friend [PERSON_NA…" at bounding box center [1248, 259] width 1885 height 17
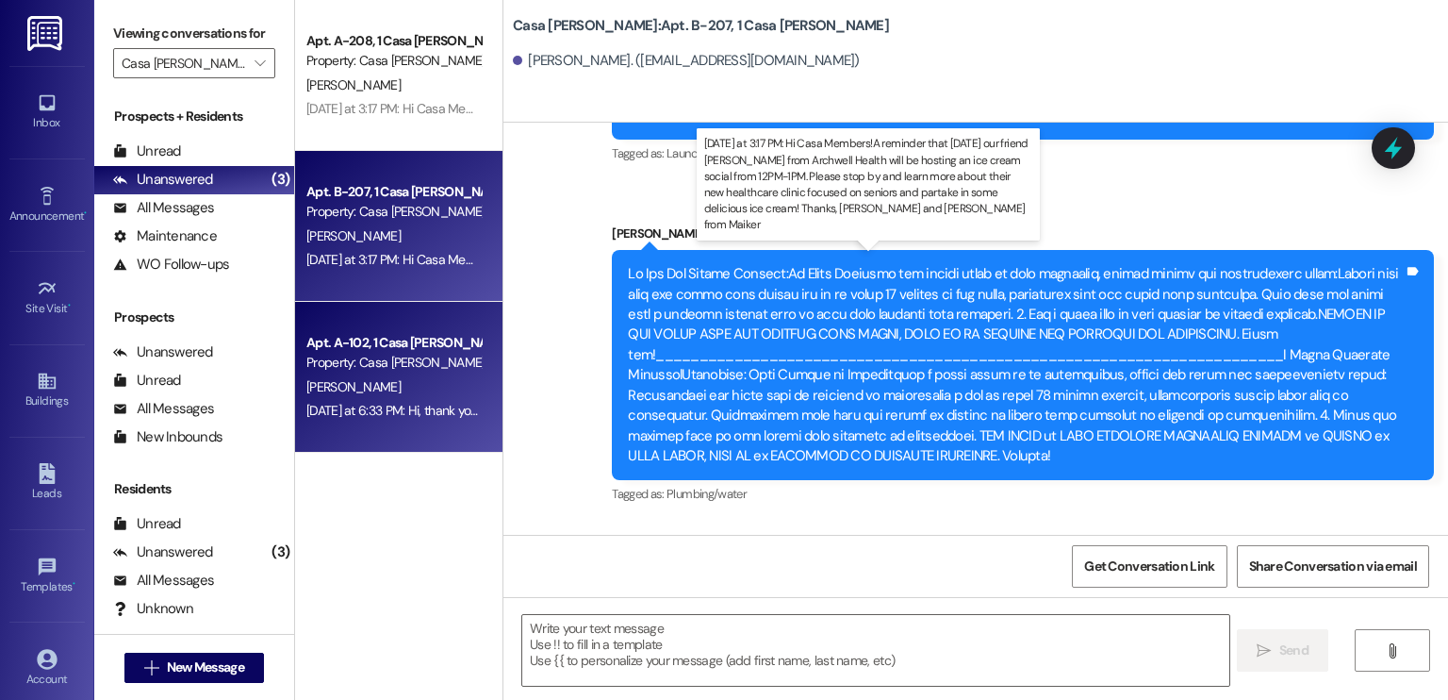
click at [369, 371] on div "Property: Casa [PERSON_NAME]" at bounding box center [393, 363] width 174 height 20
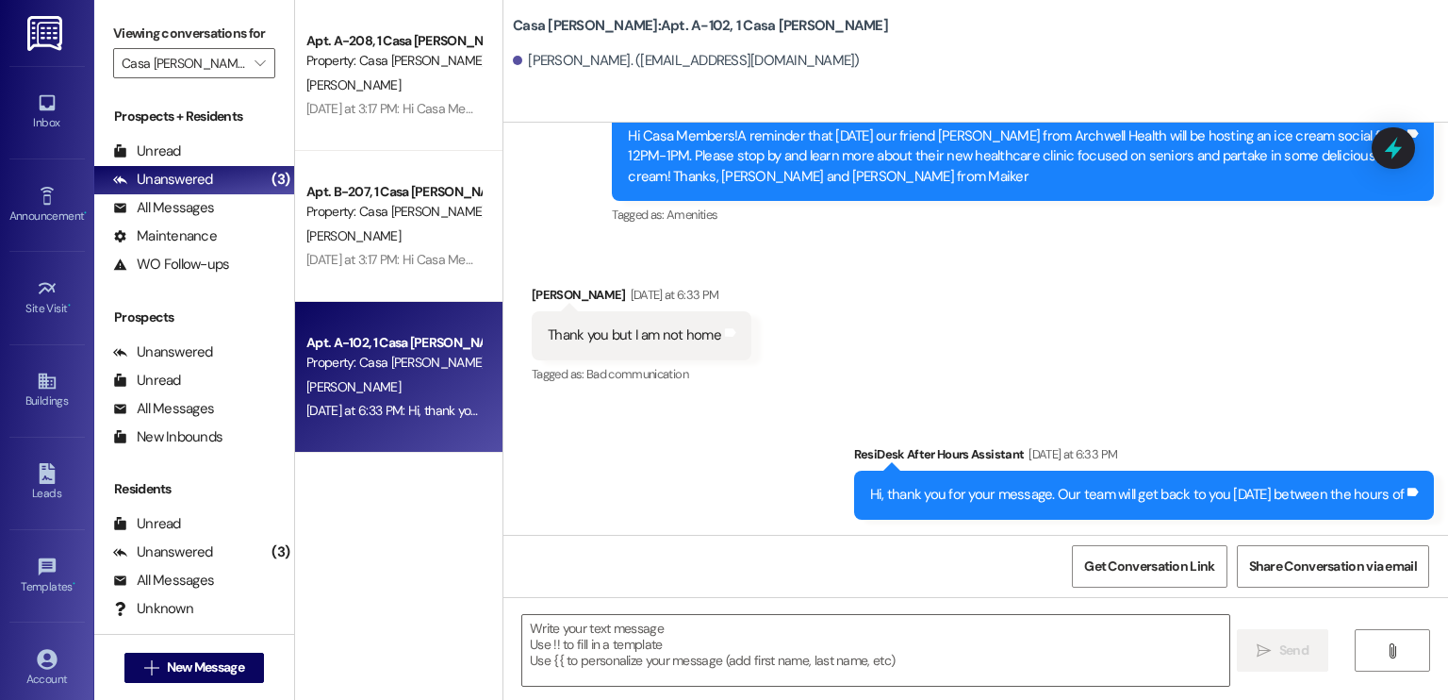
scroll to position [2140, 0]
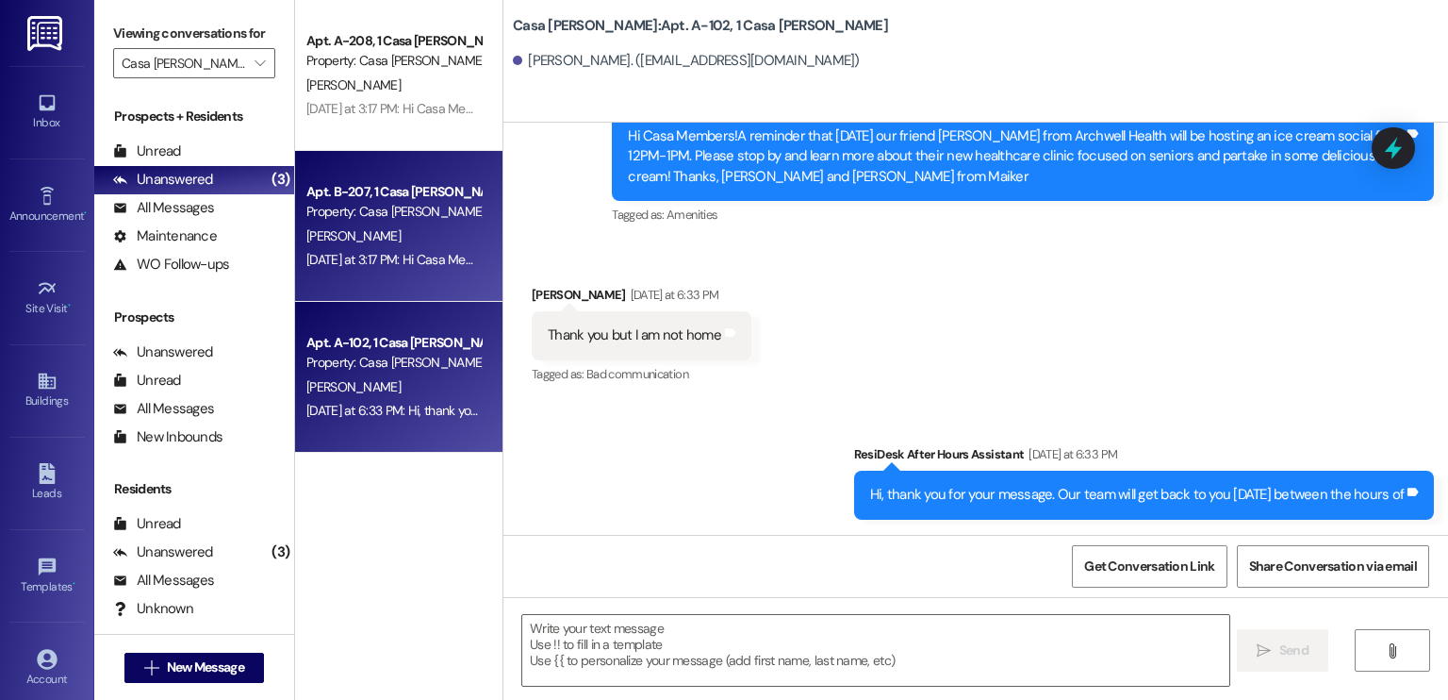
click at [345, 250] on div "[DATE] at 3:17 PM: Hi Casa Members!A reminder that [DATE] our friend [PERSON_NA…" at bounding box center [394, 260] width 178 height 24
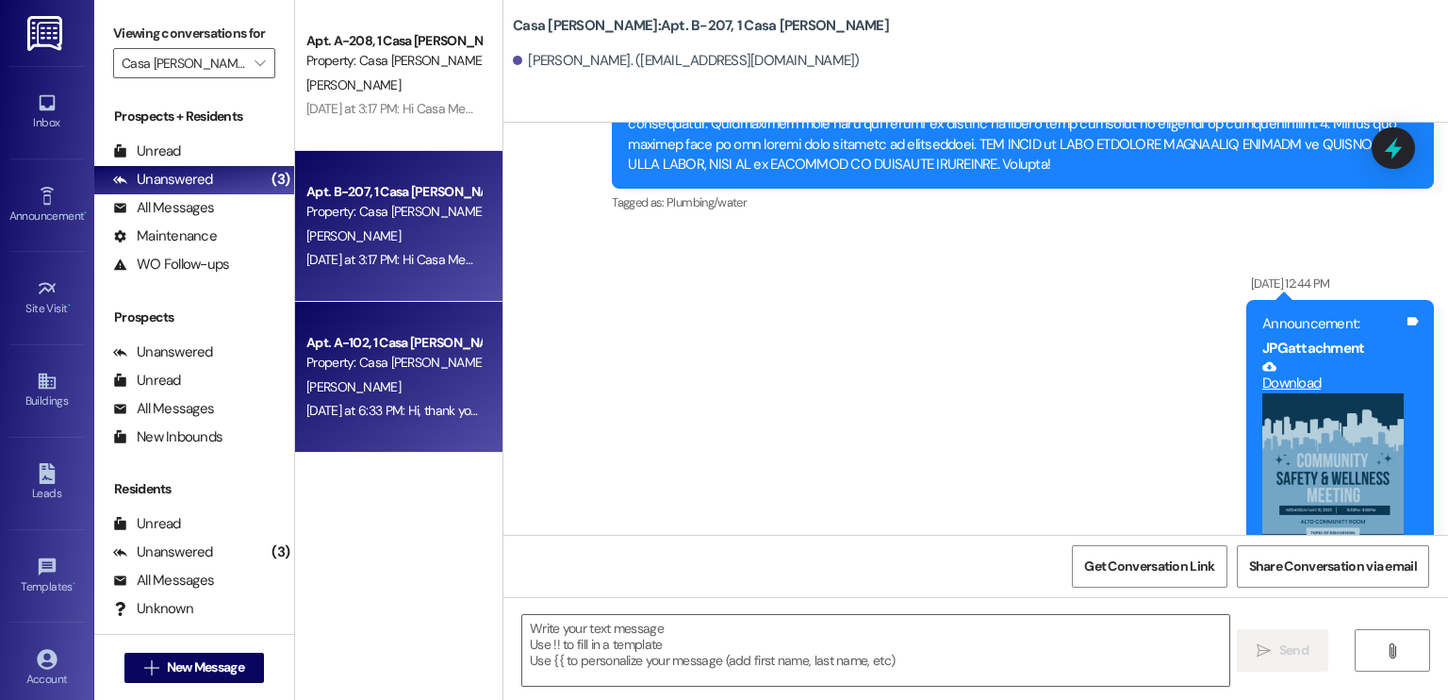
click at [362, 393] on div "[PERSON_NAME]" at bounding box center [394, 387] width 178 height 24
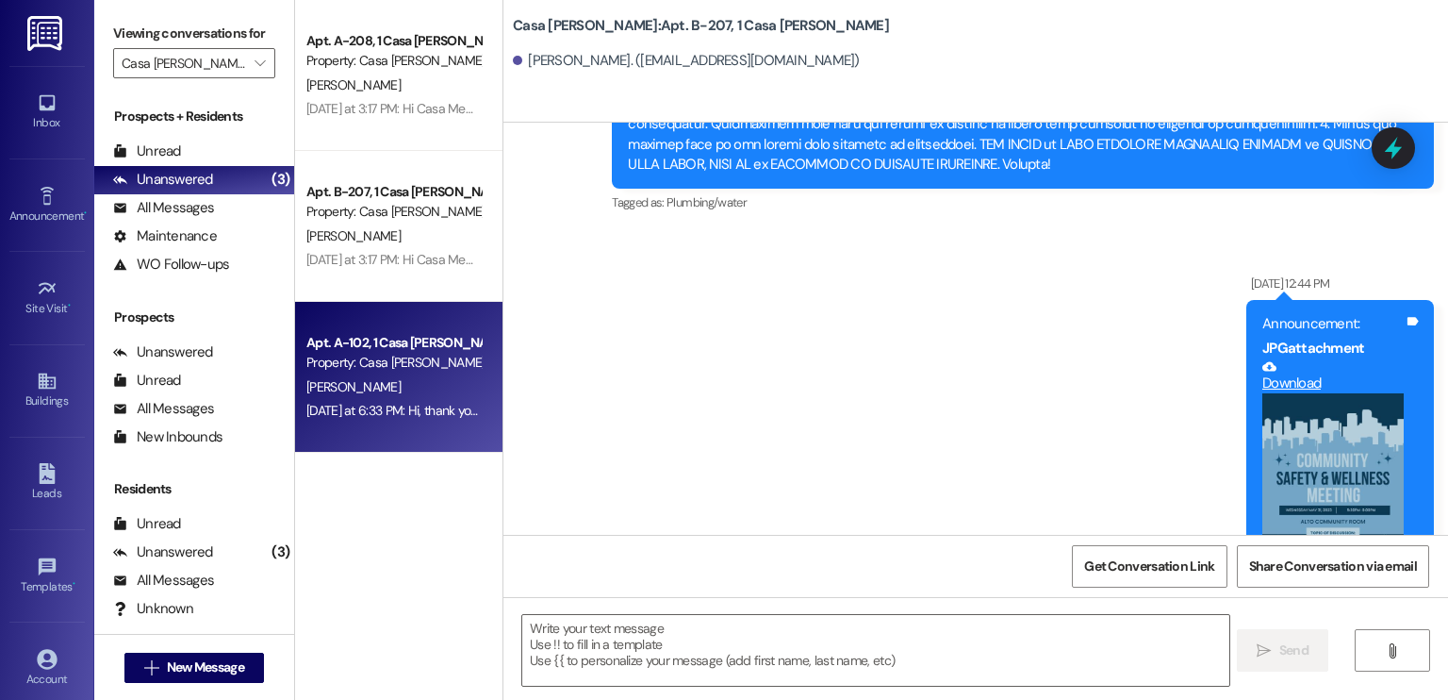
scroll to position [43114, 0]
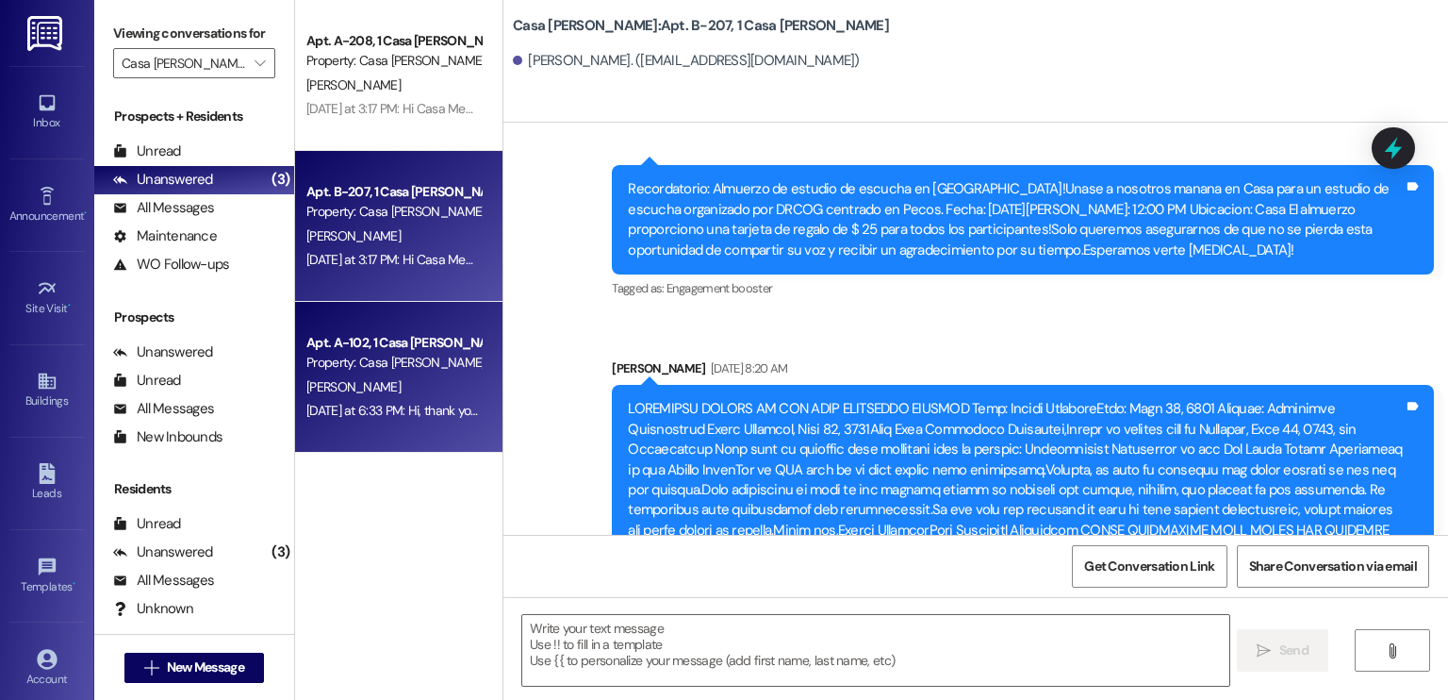
click at [370, 227] on div "[PERSON_NAME]" at bounding box center [394, 236] width 178 height 24
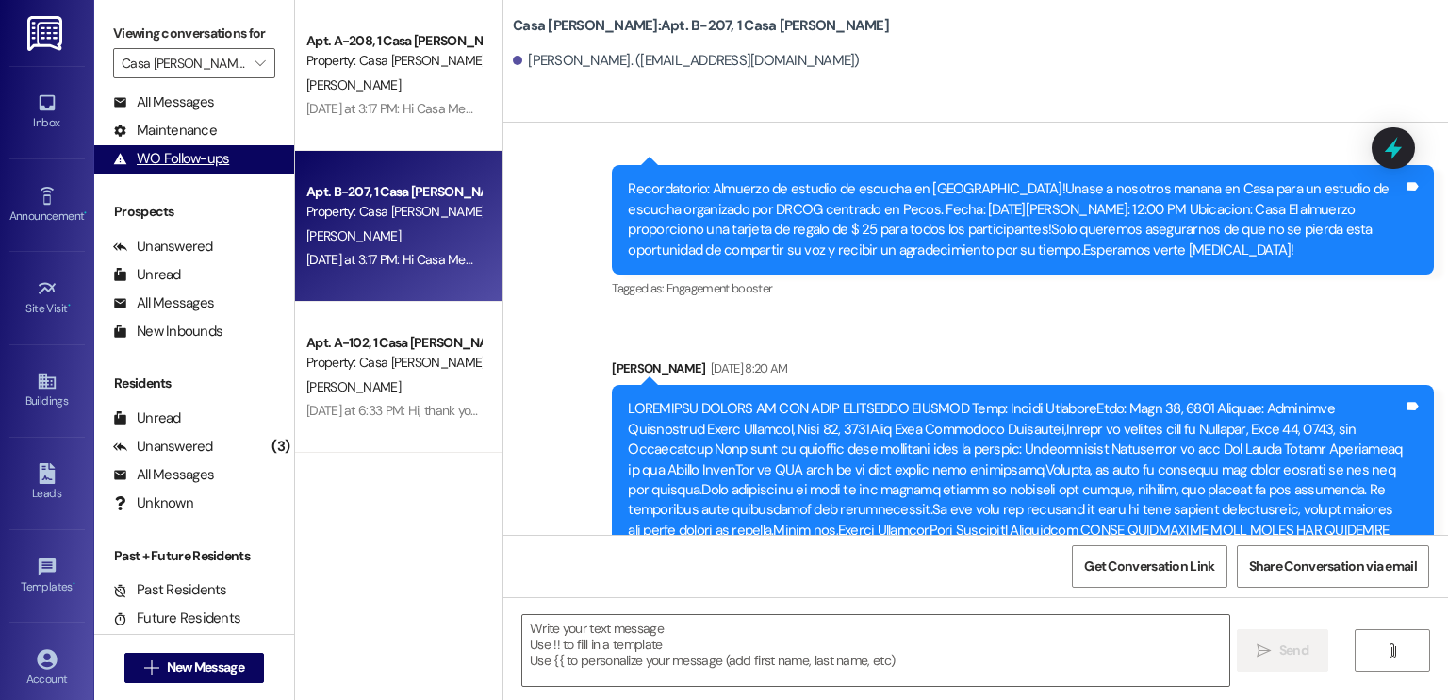
scroll to position [0, 0]
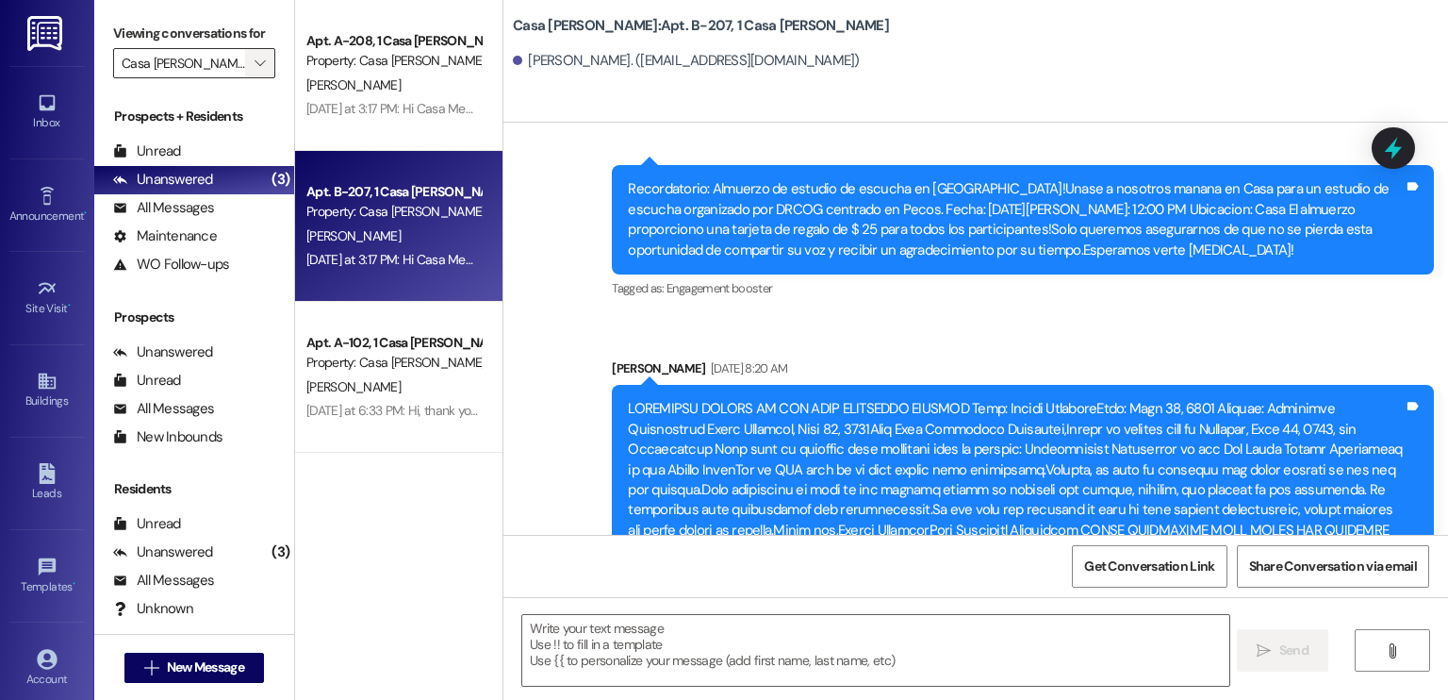
click at [251, 48] on span "" at bounding box center [260, 63] width 18 height 30
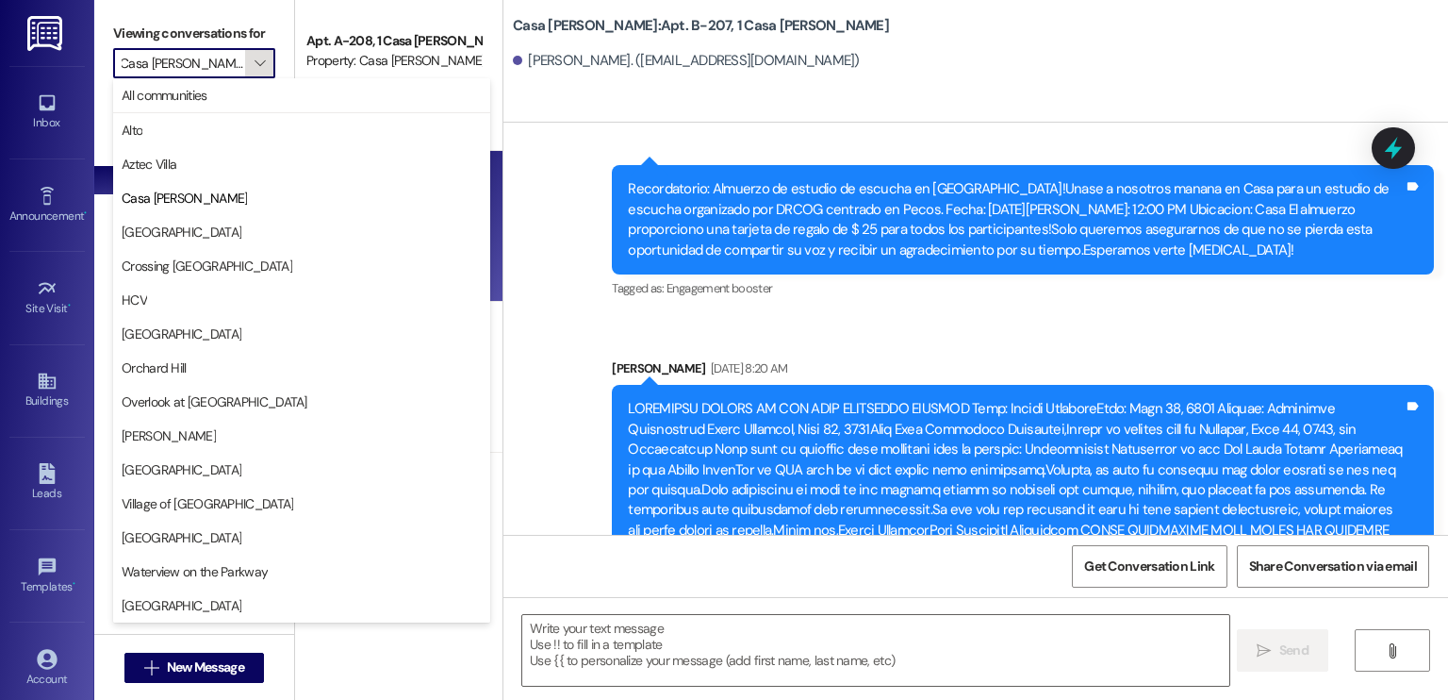
click at [251, 49] on span "" at bounding box center [260, 63] width 18 height 30
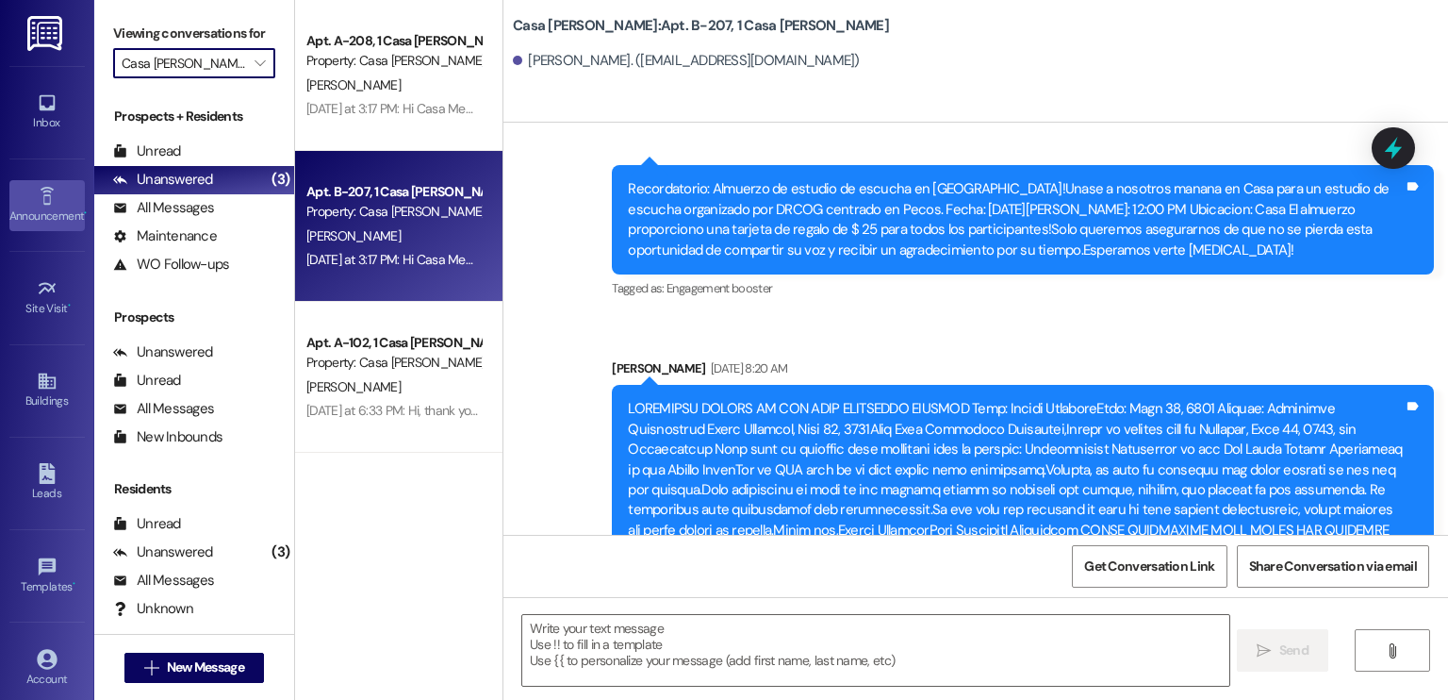
click at [23, 189] on link "Announcement •" at bounding box center [46, 205] width 75 height 51
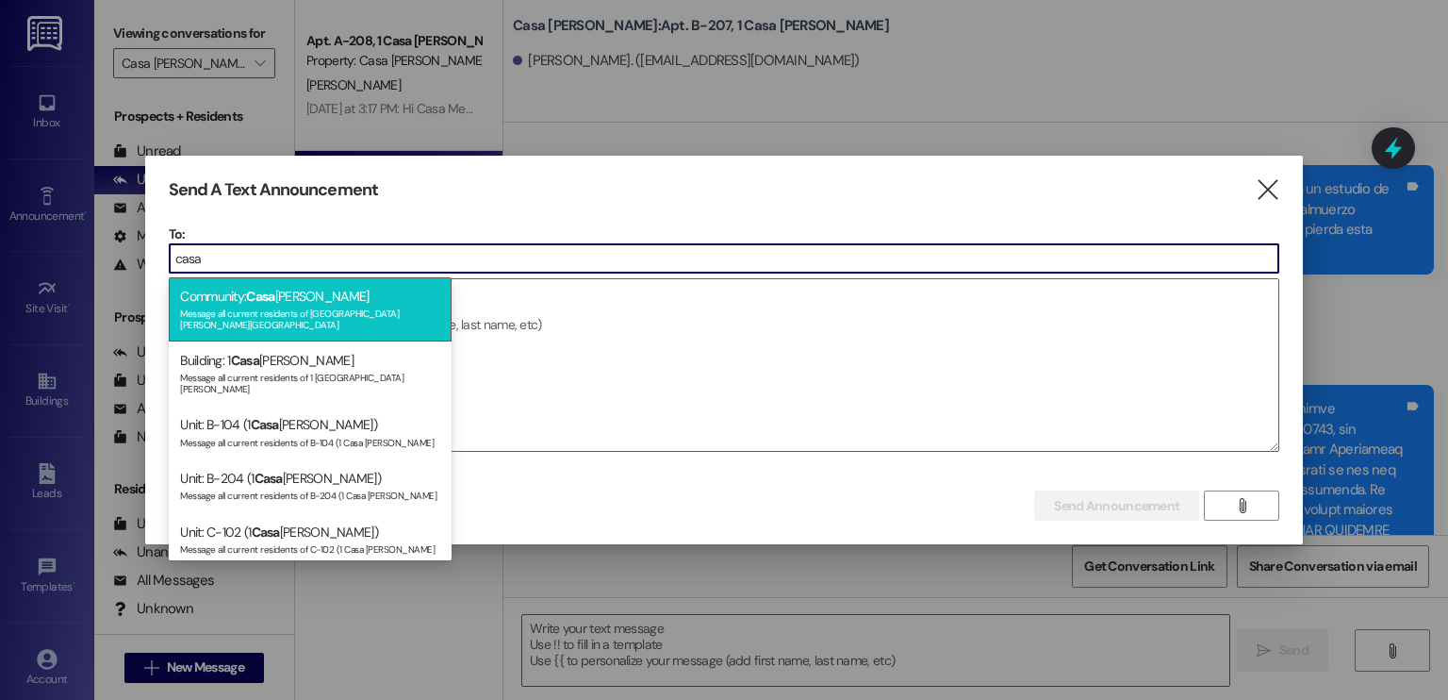
type input "casa"
click at [291, 312] on div "Message all current residents of [GEOGRAPHIC_DATA][PERSON_NAME][GEOGRAPHIC_DATA]" at bounding box center [310, 317] width 260 height 26
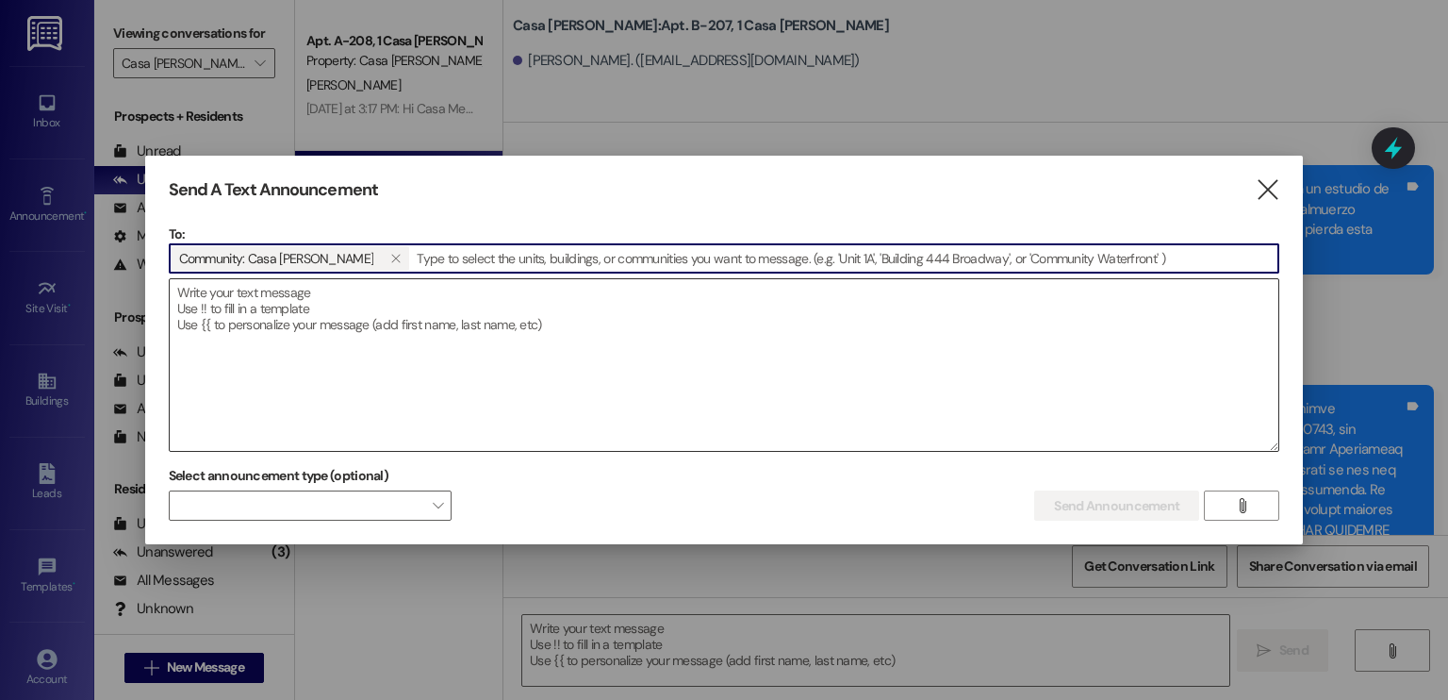
click at [373, 308] on textarea at bounding box center [725, 365] width 1110 height 172
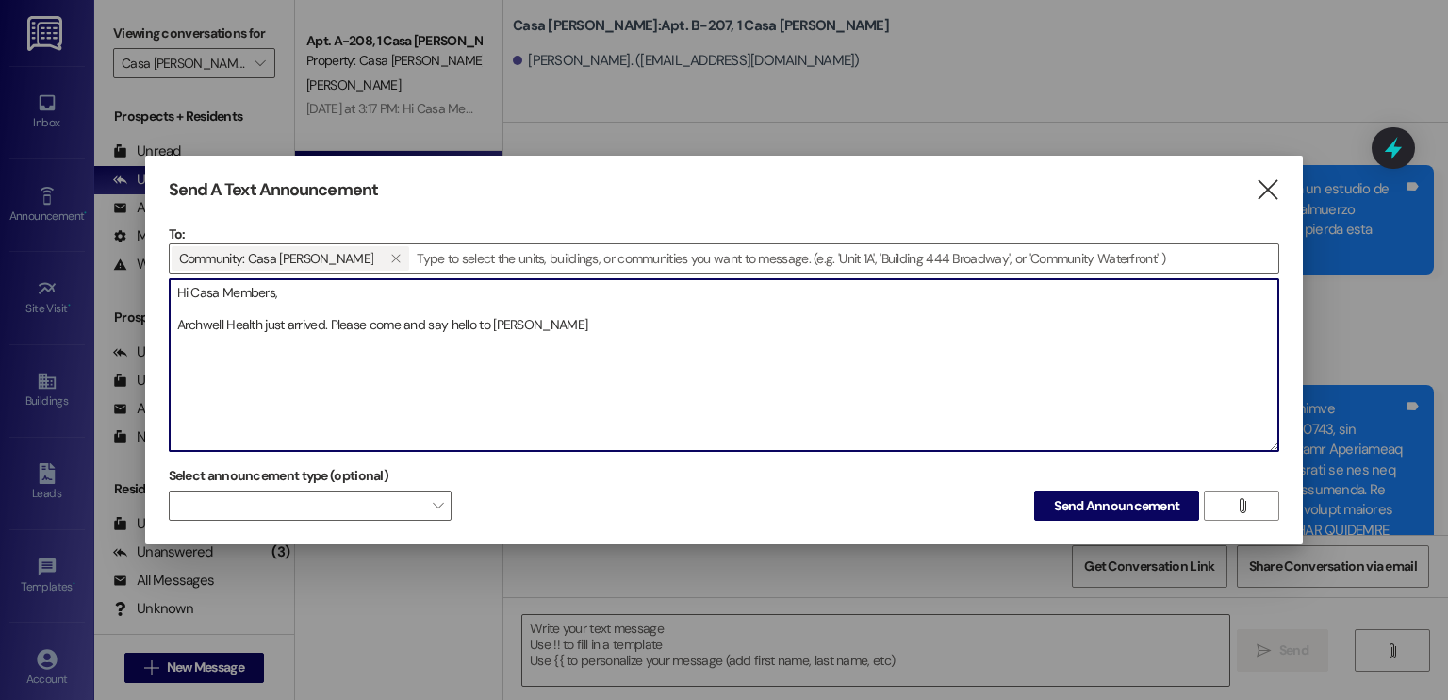
click at [322, 324] on textarea "Hi Casa Members, Archwell Health just arrived. Please come and say hello to [PE…" at bounding box center [725, 365] width 1110 height 172
click at [618, 320] on textarea "Hi Casa Members, Archwell Health just arrived with ice cream. Please come and s…" at bounding box center [725, 365] width 1110 height 172
click at [177, 325] on textarea "Hi Casa Members, Archwell Health just arrived with ice cream. Please come and s…" at bounding box center [725, 365] width 1110 height 172
click at [759, 323] on textarea "Hi Casa Members, [PERSON_NAME] from Archwell Health just arrived with ice cream…" at bounding box center [725, 365] width 1110 height 172
click at [914, 325] on textarea "Hi Casa Members, [PERSON_NAME] from Archwell Health just arrived with ice cream…" at bounding box center [725, 365] width 1110 height 172
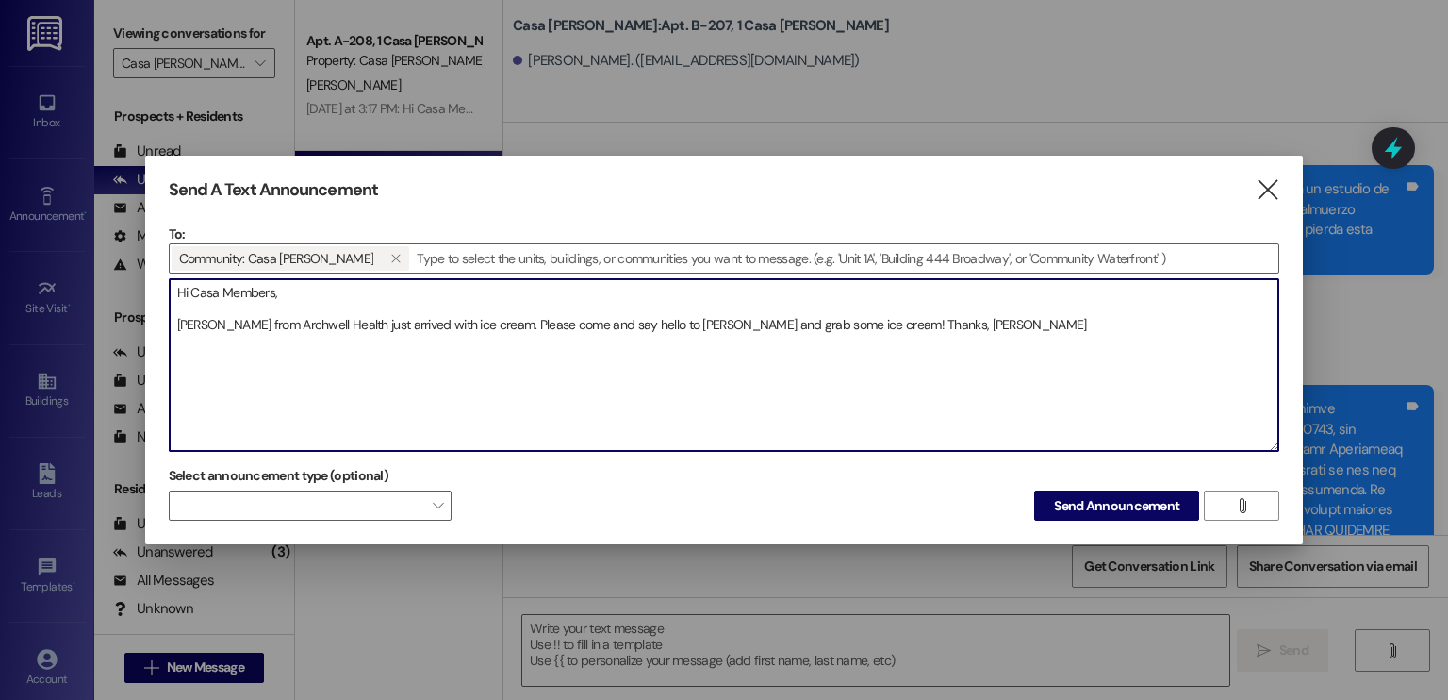
click at [747, 324] on textarea "Hi Casa Members, [PERSON_NAME] from Archwell Health just arrived with ice cream…" at bounding box center [725, 365] width 1110 height 172
click at [708, 324] on textarea "Hi Casa Members, [PERSON_NAME] from Archwell Health just arrived with ice cream…" at bounding box center [725, 365] width 1110 height 172
click at [794, 327] on textarea "Hi Casa Members, [PERSON_NAME] from Archwell Health just arrived with ice cream…" at bounding box center [725, 365] width 1110 height 172
type textarea "Hi Casa Members, [PERSON_NAME] from Archwell Health just arrived with ice cream…"
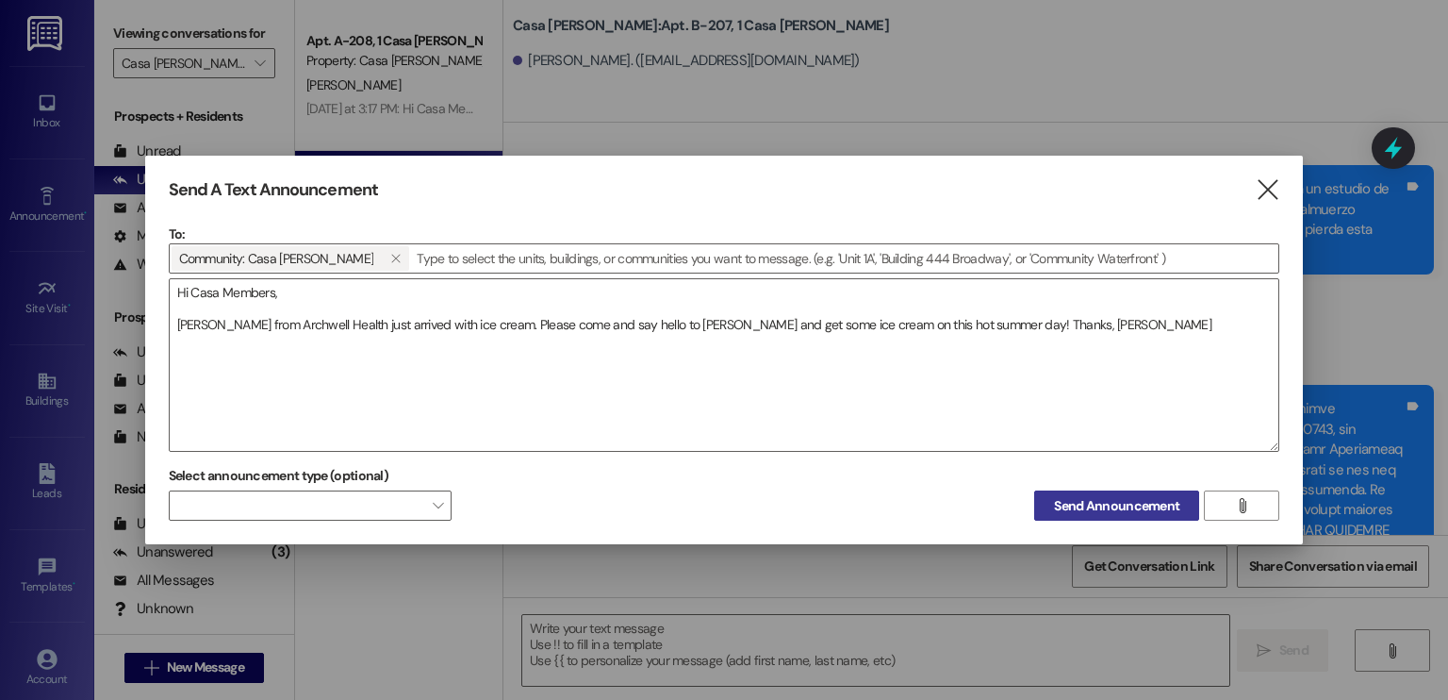
click at [1112, 503] on span "Send Announcement" at bounding box center [1116, 506] width 125 height 20
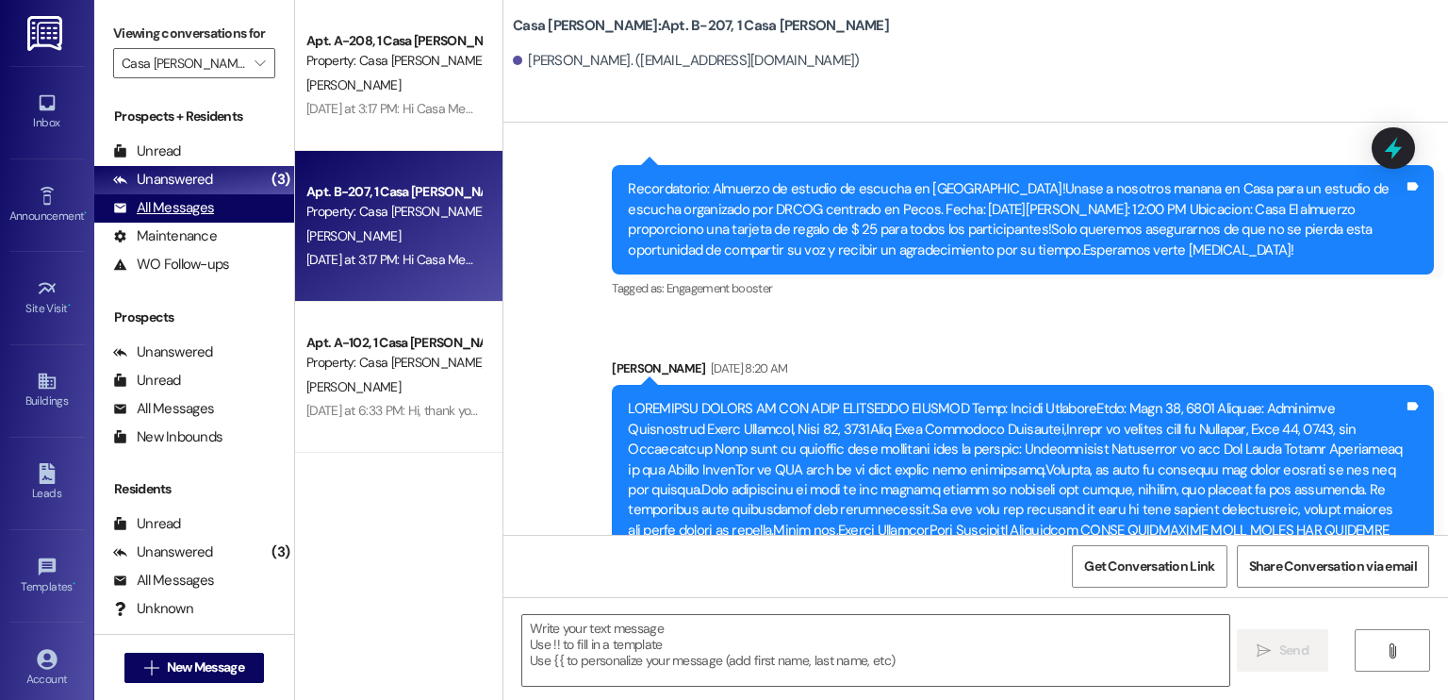
click at [190, 210] on div "All Messages" at bounding box center [163, 208] width 101 height 20
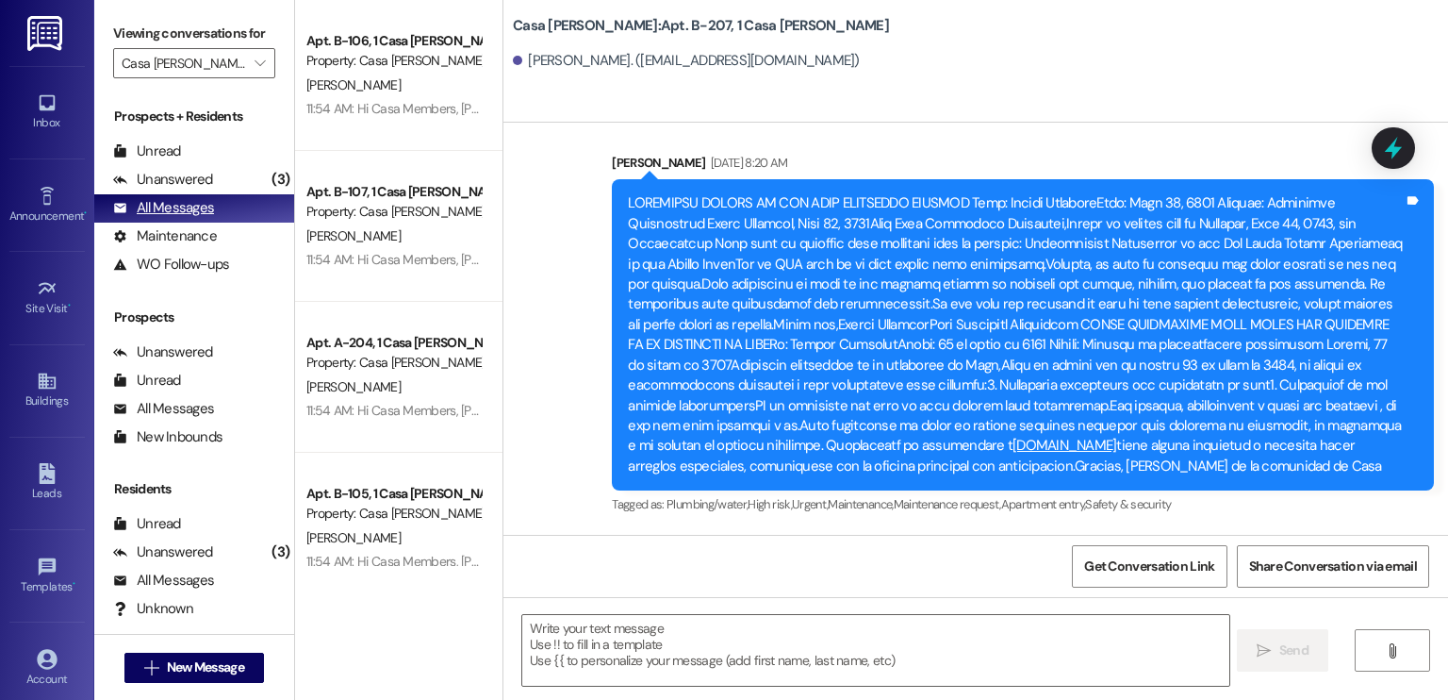
scroll to position [43114, 0]
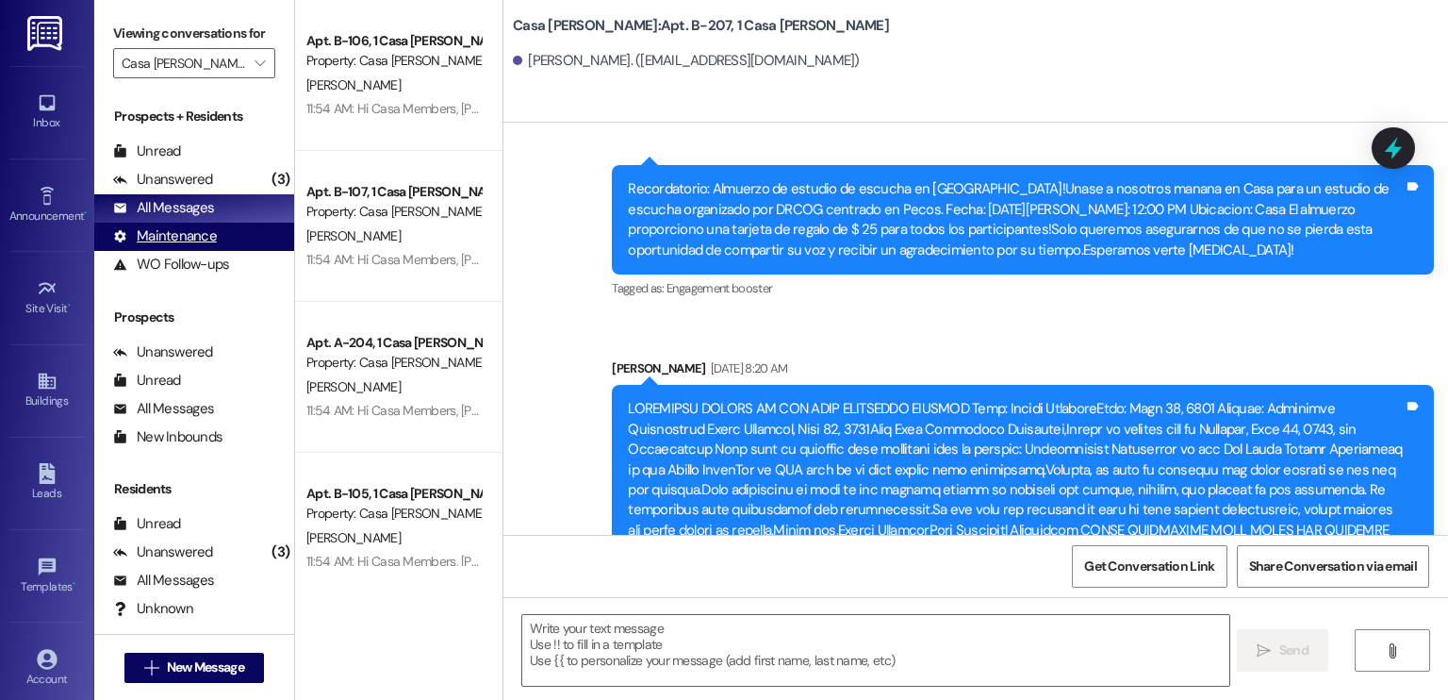
click at [180, 237] on div "Maintenance" at bounding box center [165, 236] width 104 height 20
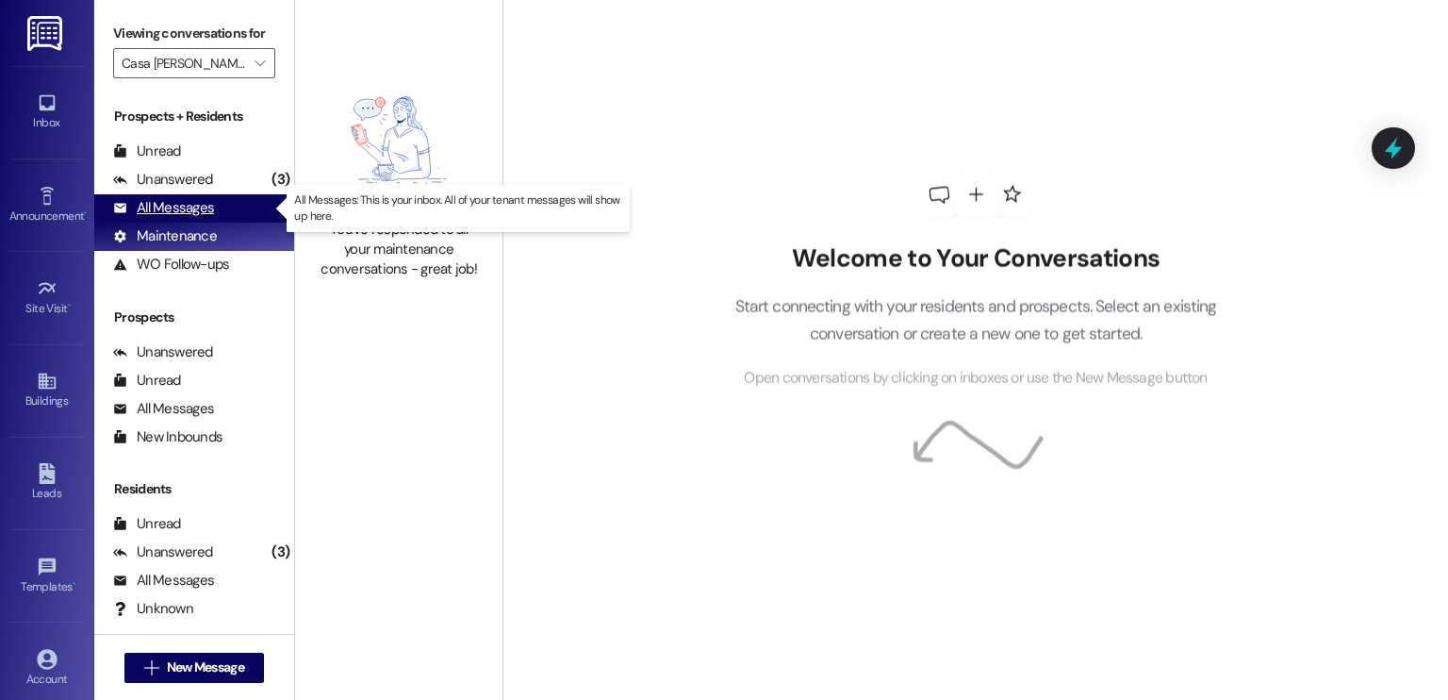
click at [172, 206] on div "All Messages" at bounding box center [163, 208] width 101 height 20
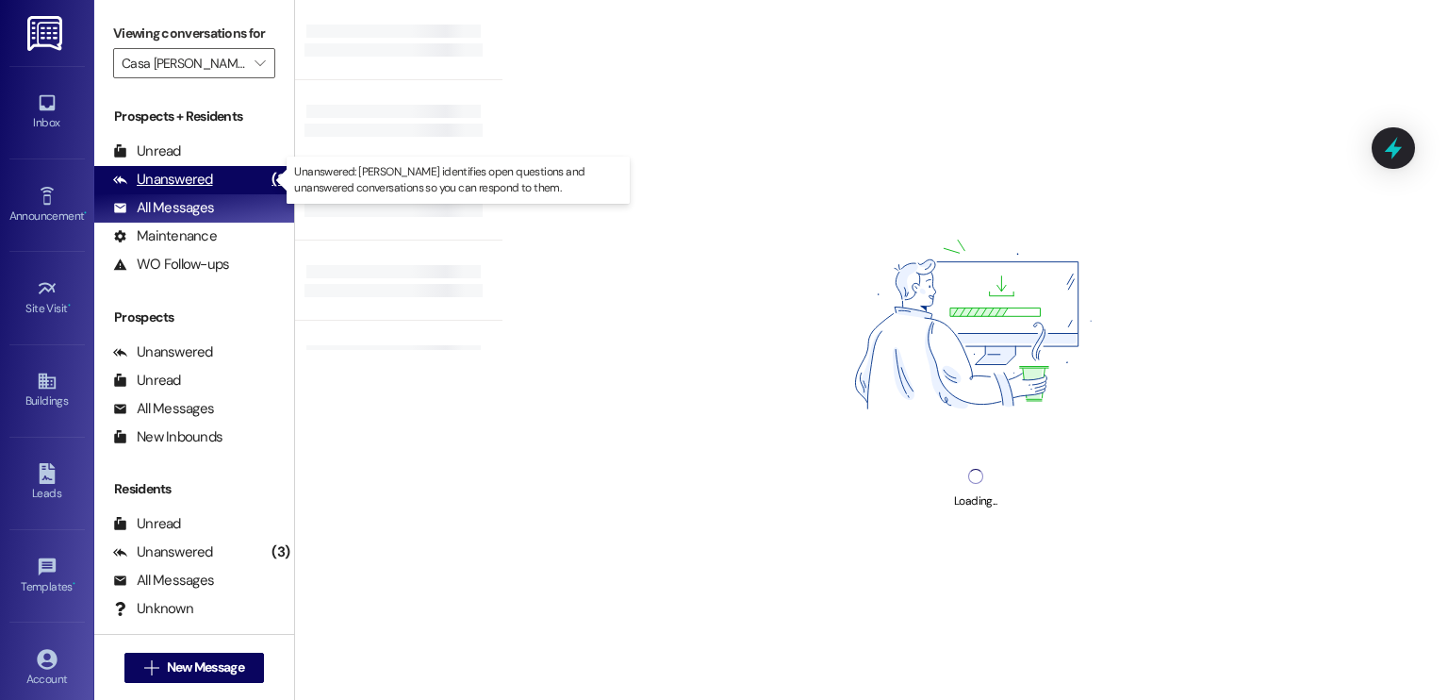
click at [170, 178] on div "Unanswered" at bounding box center [163, 180] width 100 height 20
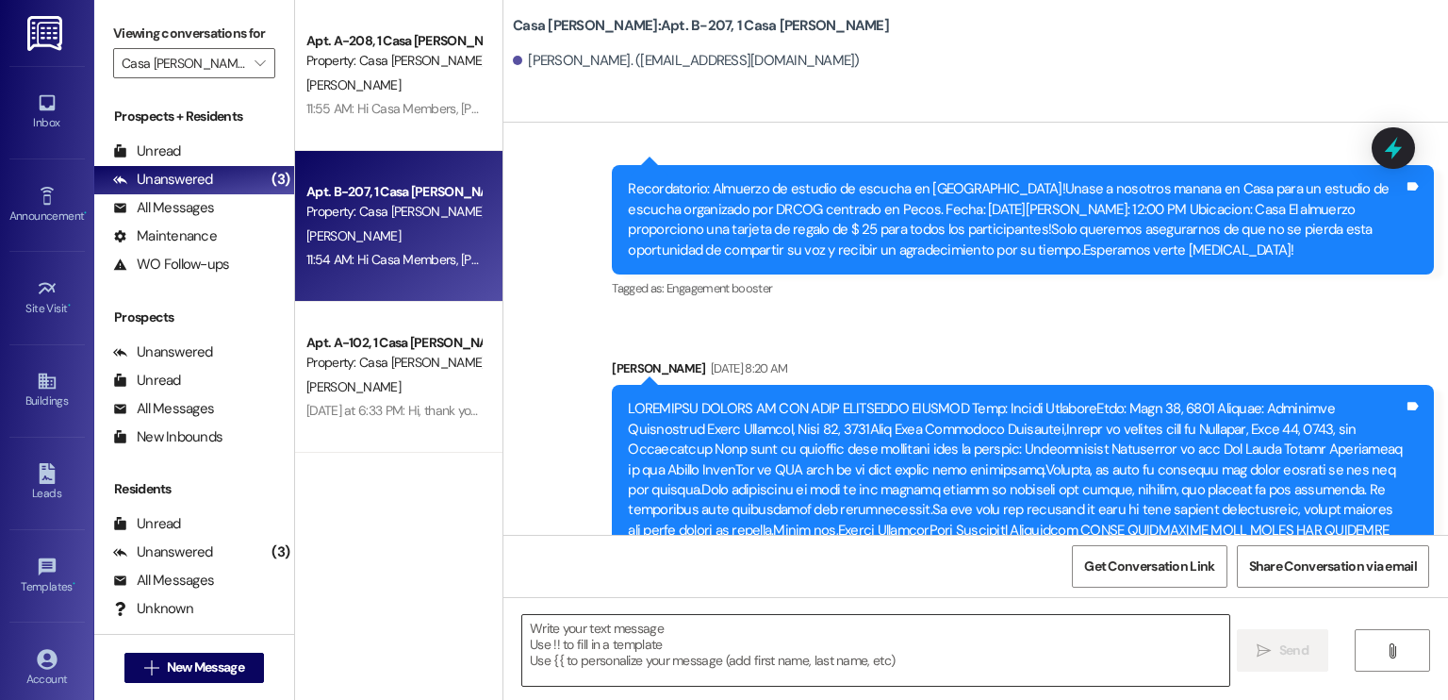
click at [634, 623] on textarea at bounding box center [875, 650] width 706 height 71
